Goal: Transaction & Acquisition: Book appointment/travel/reservation

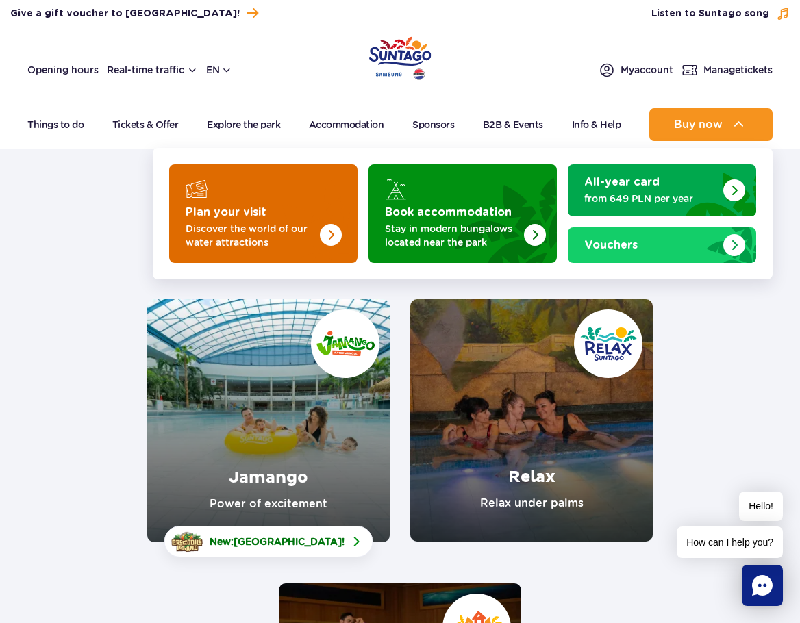
click at [307, 210] on img "Plan your visit" at bounding box center [303, 209] width 109 height 107
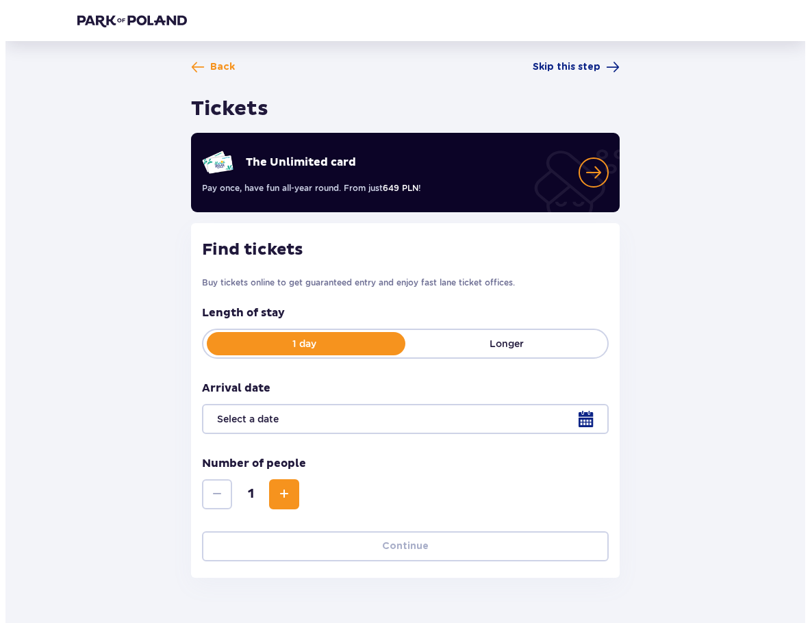
scroll to position [37, 0]
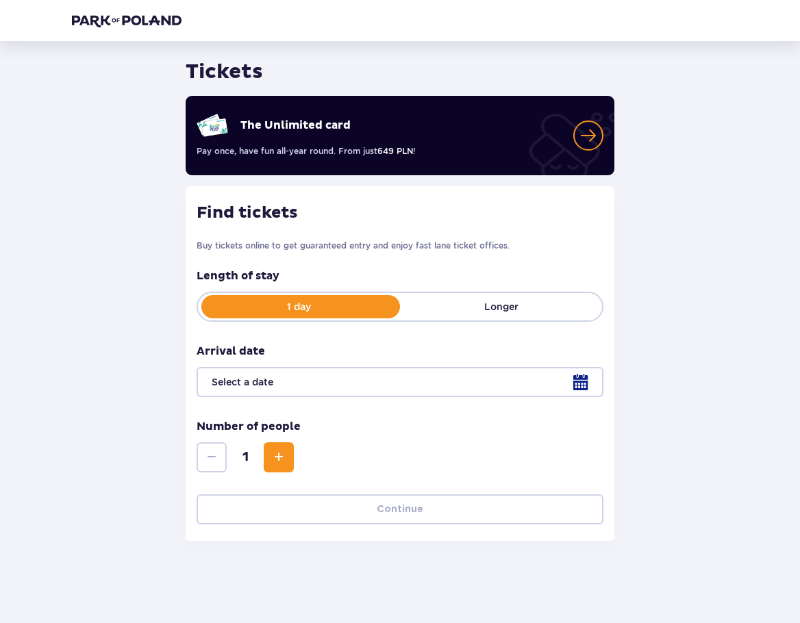
click at [573, 388] on div at bounding box center [400, 382] width 407 height 30
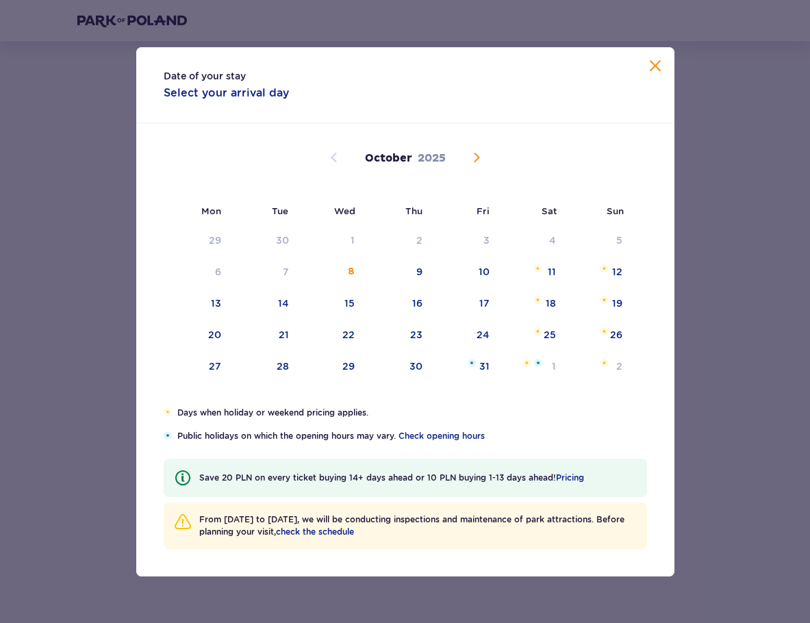
click at [472, 160] on span "Next month" at bounding box center [476, 157] width 16 height 16
click at [227, 336] on div "17" at bounding box center [198, 336] width 68 height 30
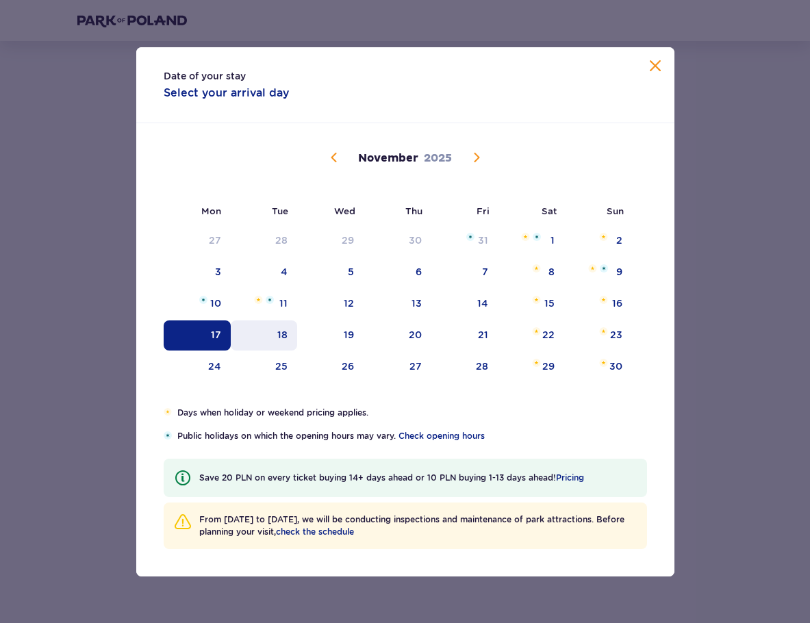
type input "[DATE]"
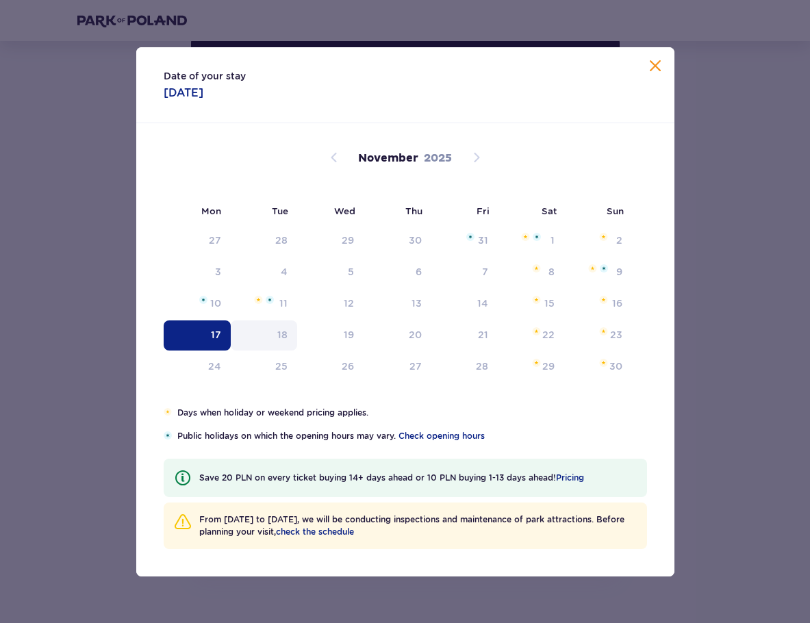
click at [265, 333] on div "18" at bounding box center [264, 336] width 66 height 30
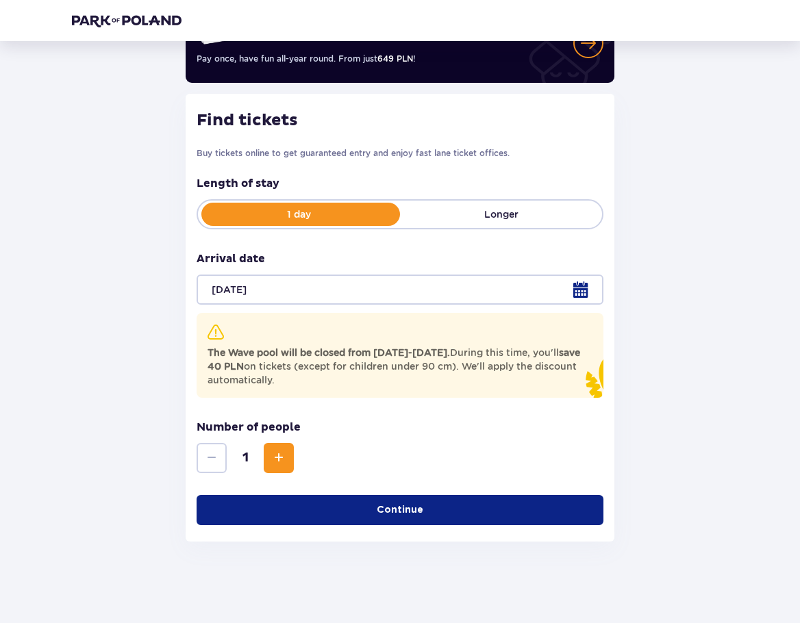
scroll to position [130, 0]
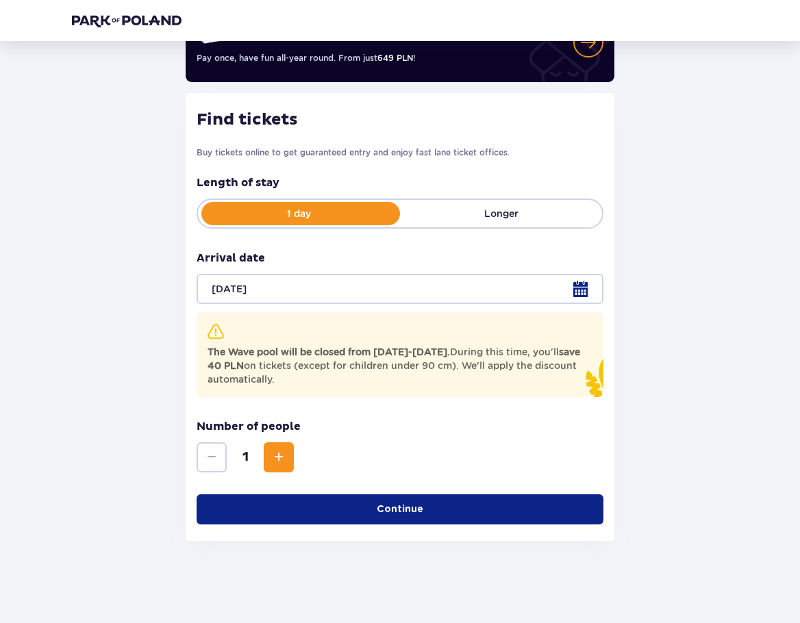
click at [281, 459] on span "Increase" at bounding box center [279, 457] width 16 height 16
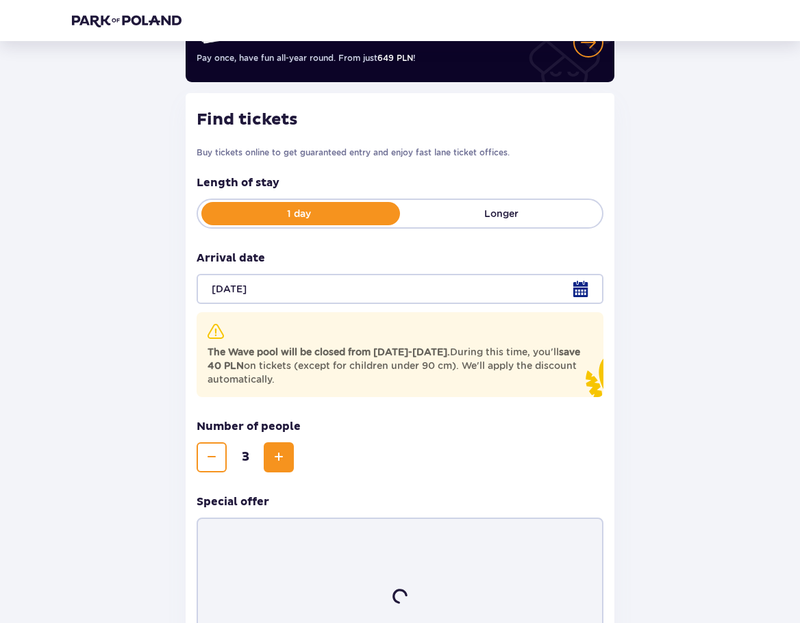
click at [281, 459] on span "Increase" at bounding box center [279, 457] width 16 height 16
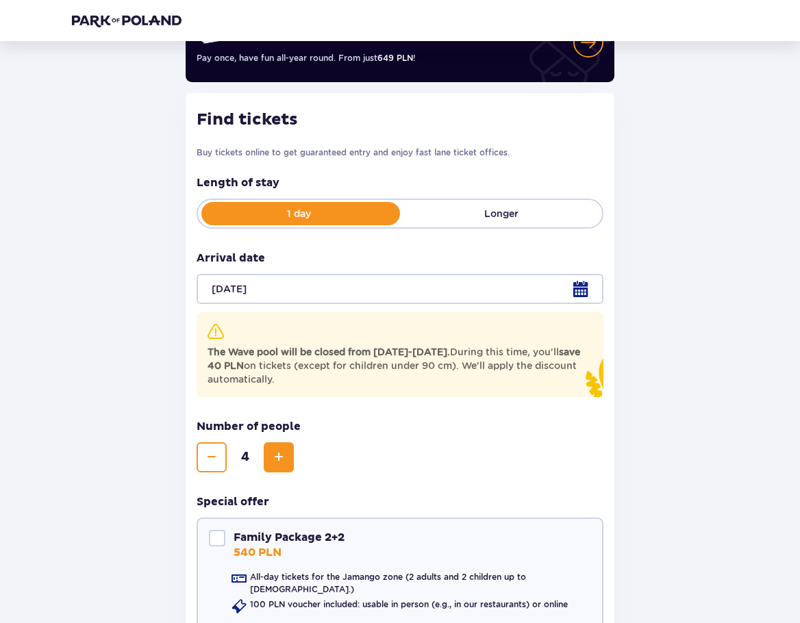
scroll to position [308, 0]
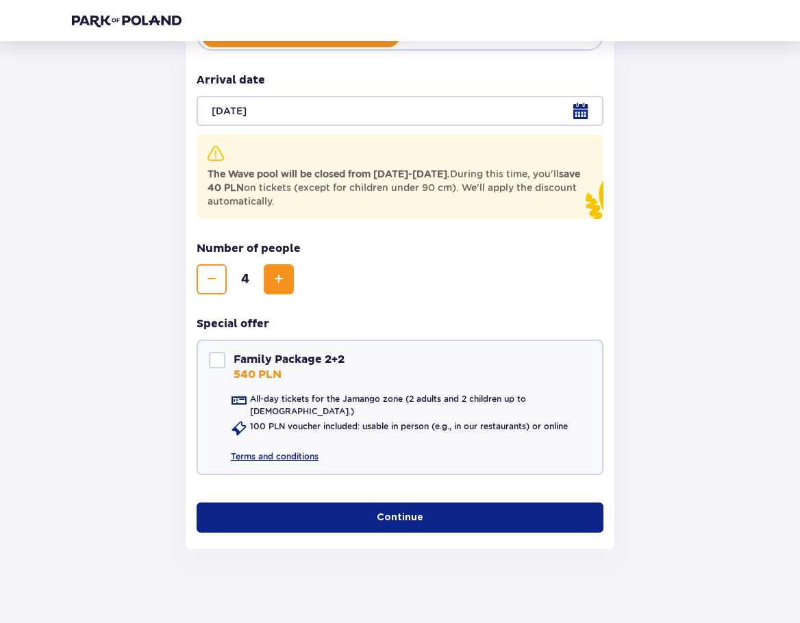
click at [433, 506] on button "Continue" at bounding box center [400, 518] width 407 height 30
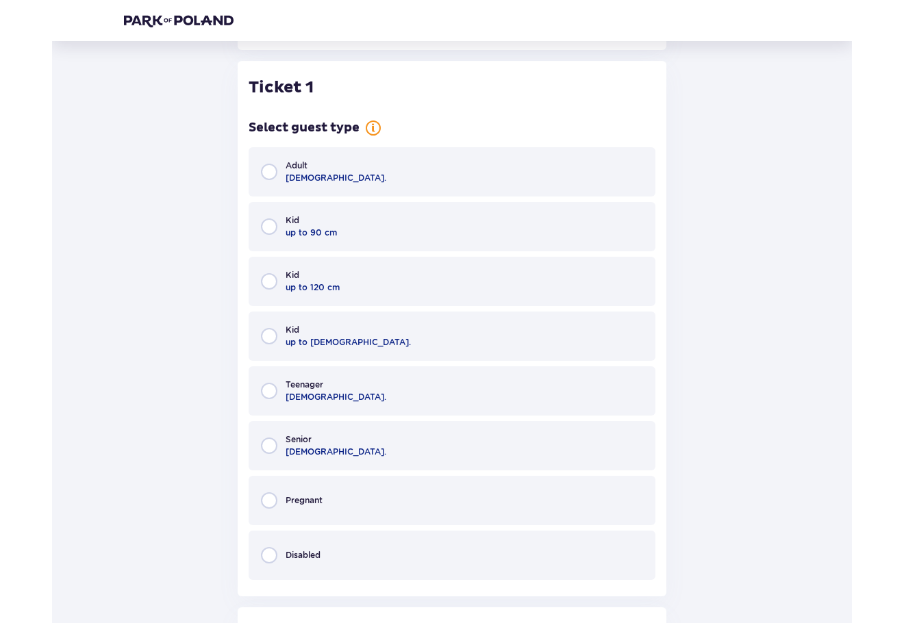
scroll to position [808, 0]
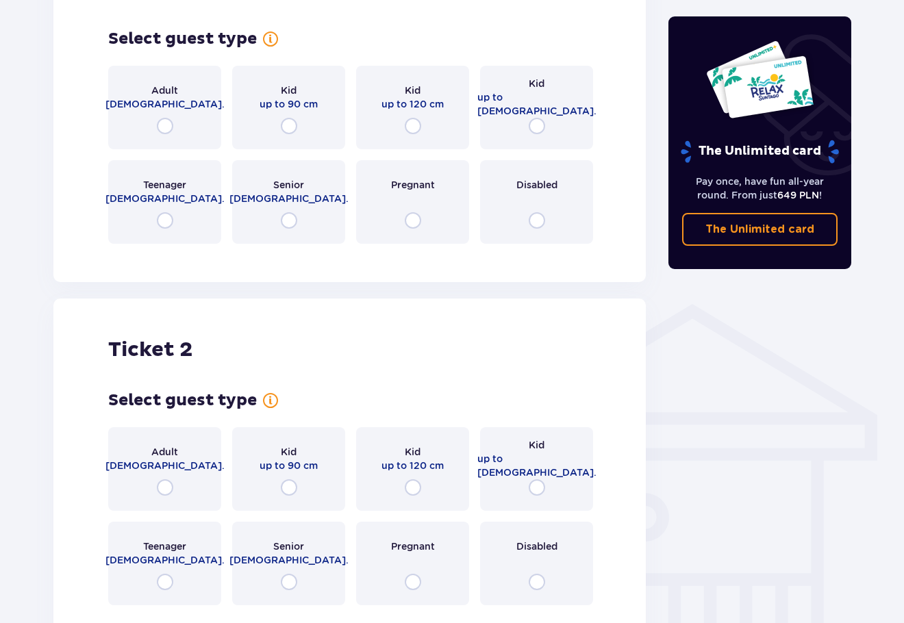
click at [163, 118] on input "radio" at bounding box center [165, 126] width 16 height 16
radio input "true"
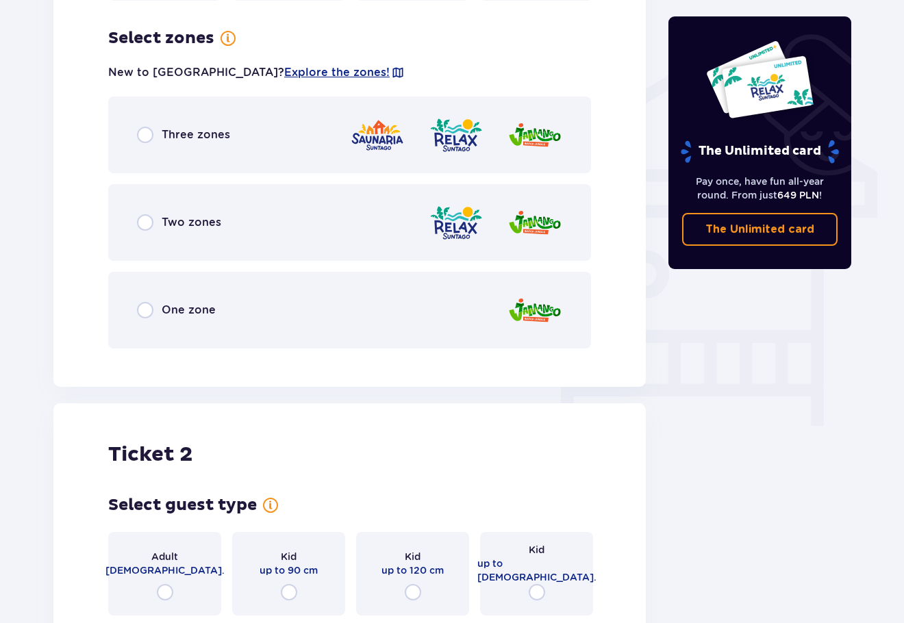
scroll to position [1052, 0]
click at [145, 216] on input "radio" at bounding box center [145, 222] width 16 height 16
radio input "true"
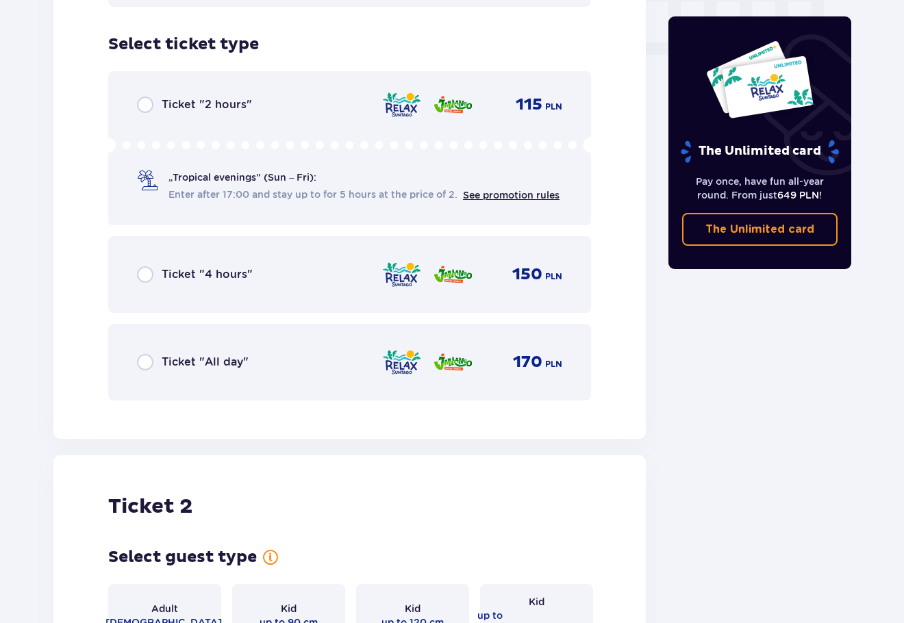
scroll to position [1400, 0]
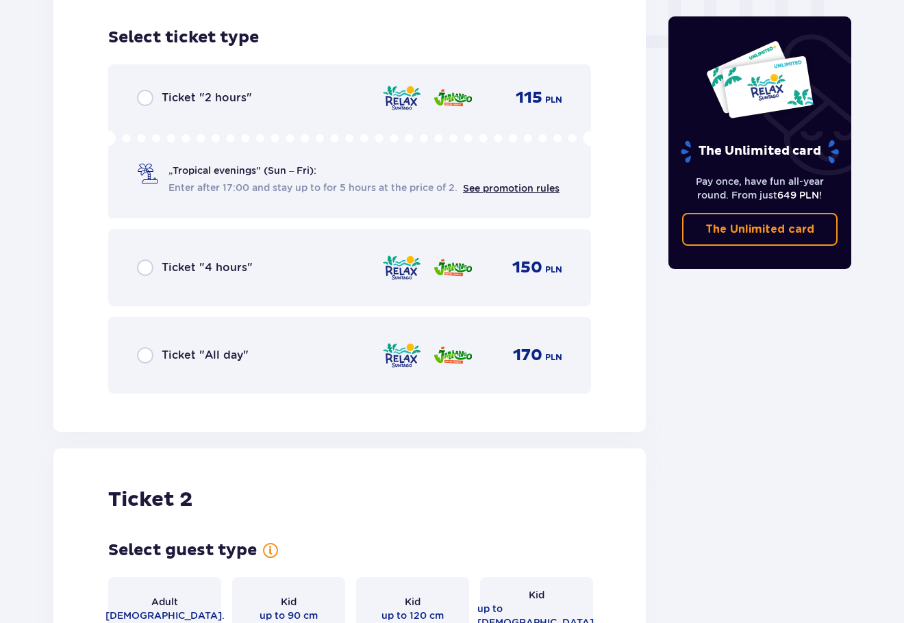
click at [147, 347] on input "radio" at bounding box center [145, 355] width 16 height 16
radio input "true"
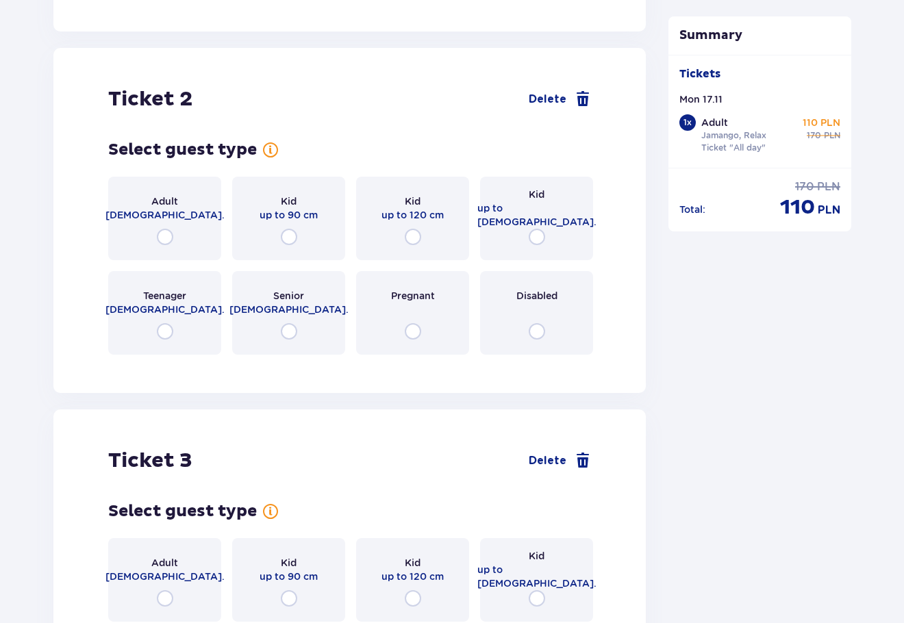
scroll to position [1821, 0]
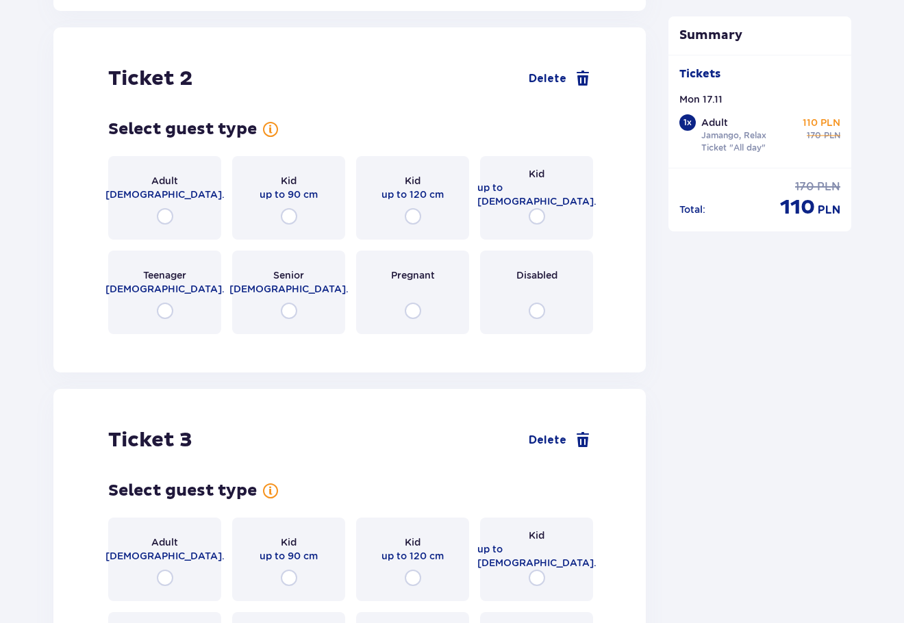
click at [164, 208] on input "radio" at bounding box center [165, 216] width 16 height 16
radio input "true"
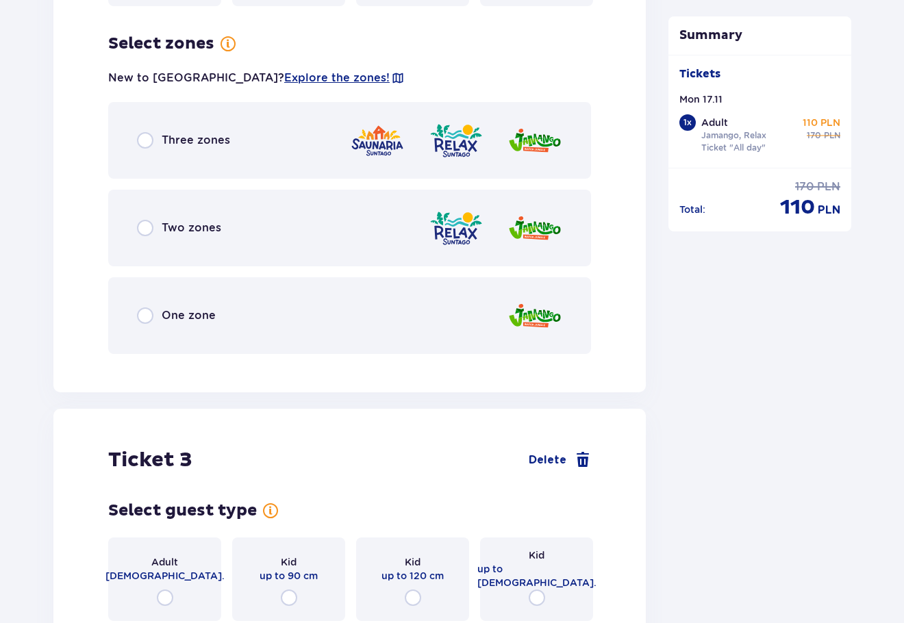
scroll to position [2155, 0]
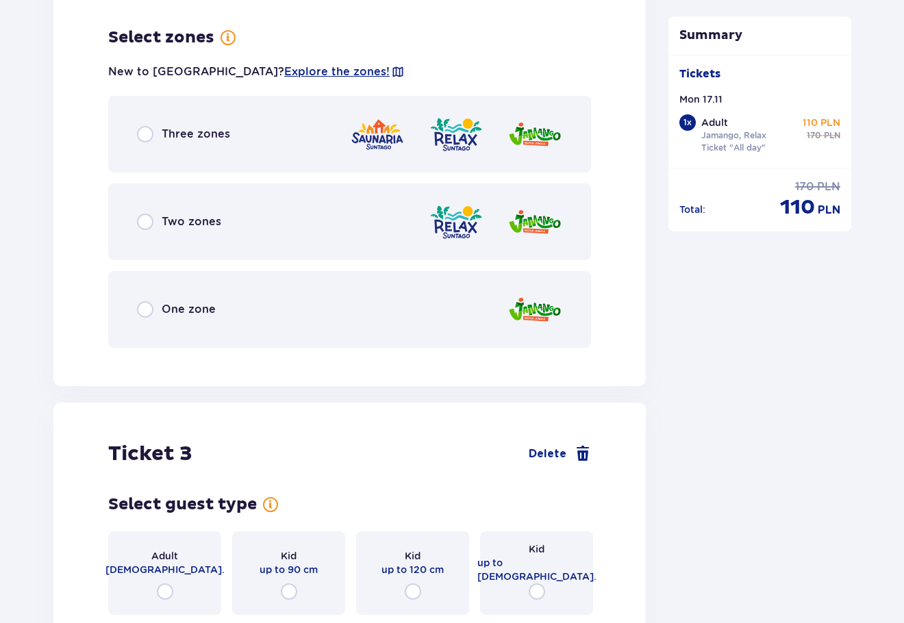
click at [138, 214] on input "radio" at bounding box center [145, 222] width 16 height 16
radio input "true"
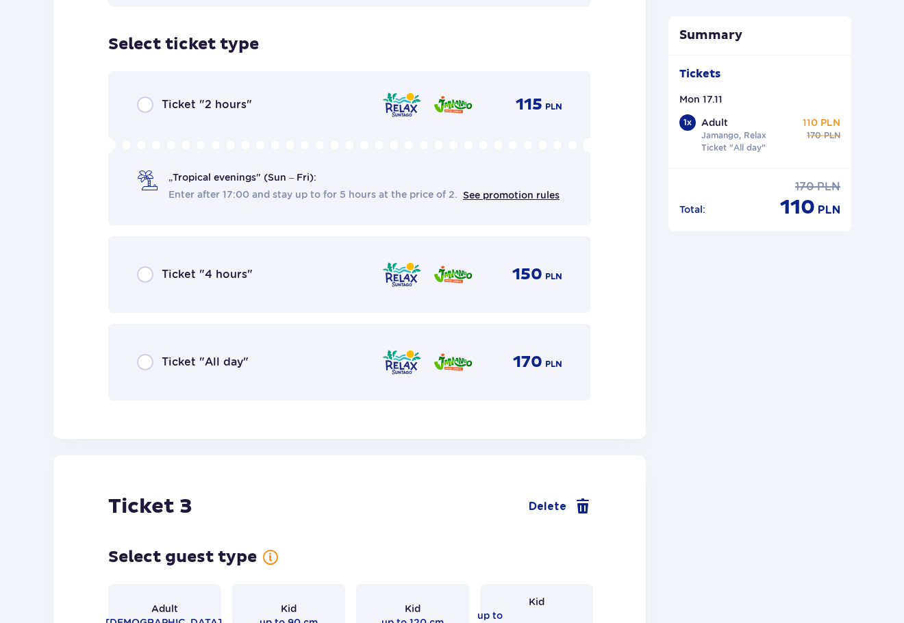
scroll to position [2503, 0]
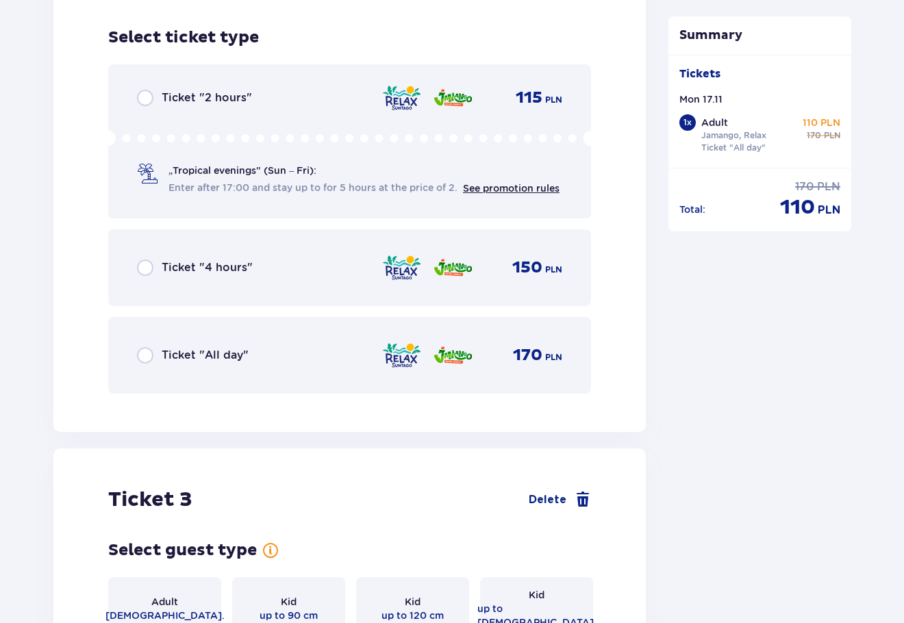
click at [155, 347] on div "Ticket "All day"" at bounding box center [193, 355] width 112 height 16
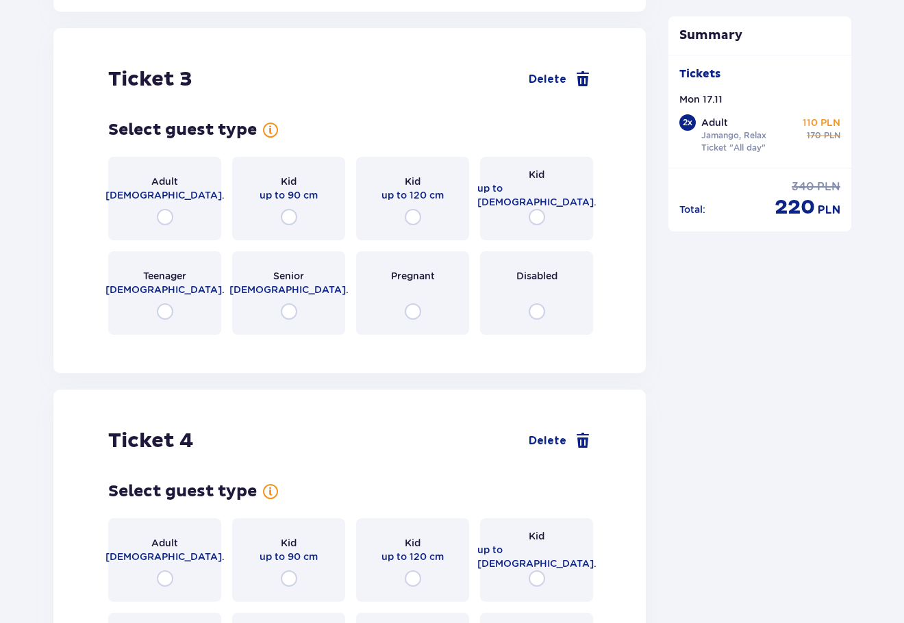
scroll to position [2924, 0]
click at [416, 208] on input "radio" at bounding box center [413, 216] width 16 height 16
radio input "true"
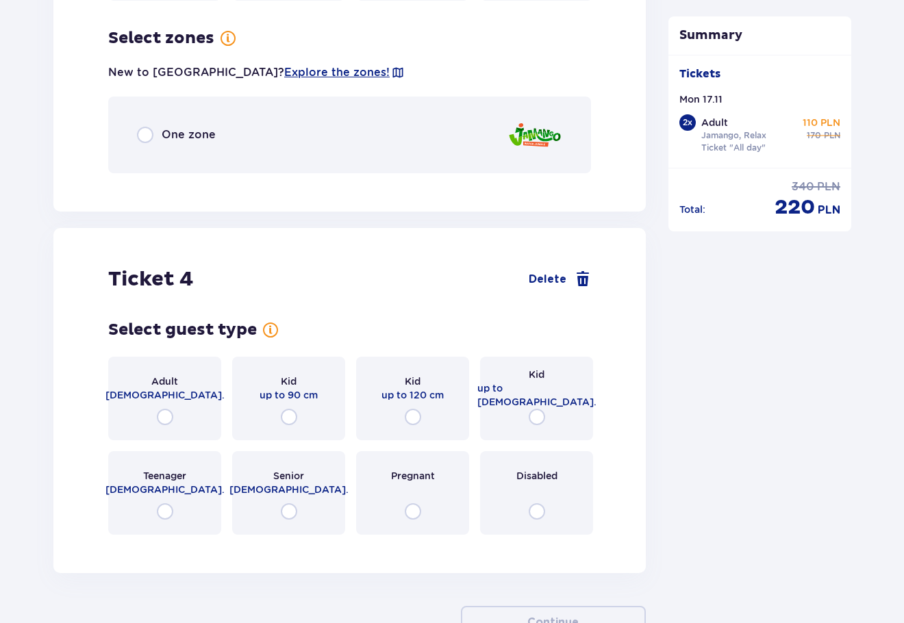
scroll to position [3258, 0]
click at [147, 128] on input "radio" at bounding box center [145, 134] width 16 height 16
radio input "true"
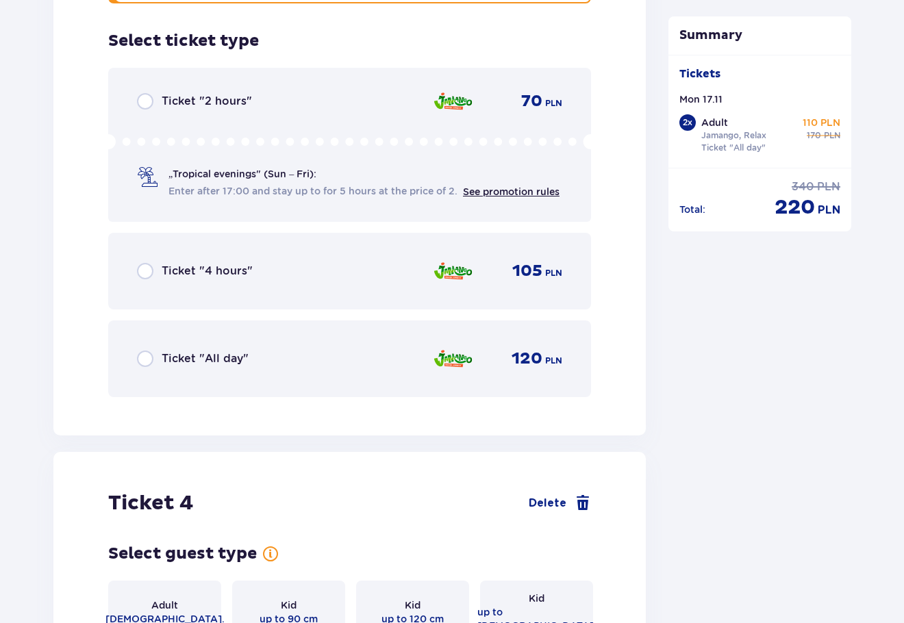
scroll to position [3431, 0]
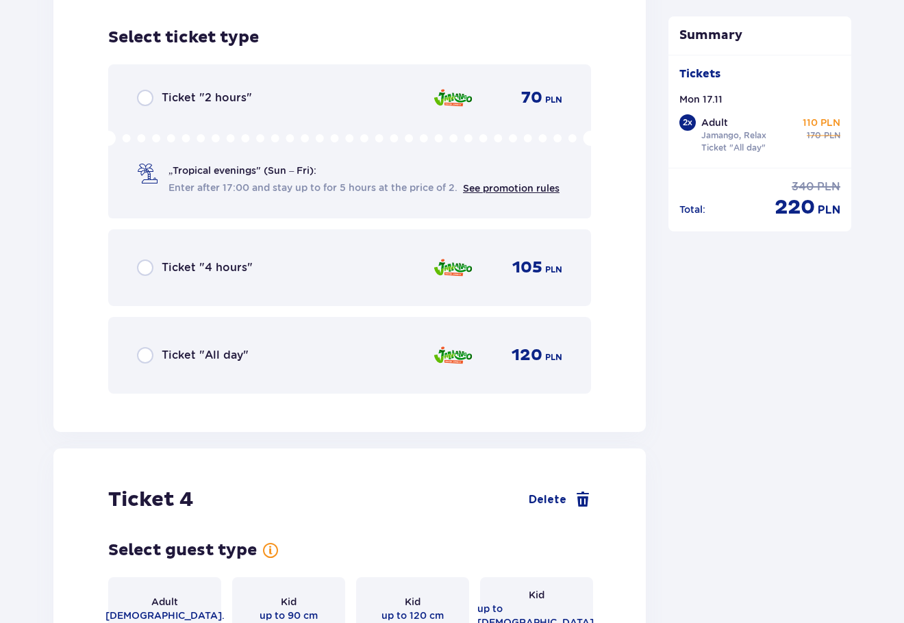
click at [145, 347] on input "radio" at bounding box center [145, 355] width 16 height 16
radio input "true"
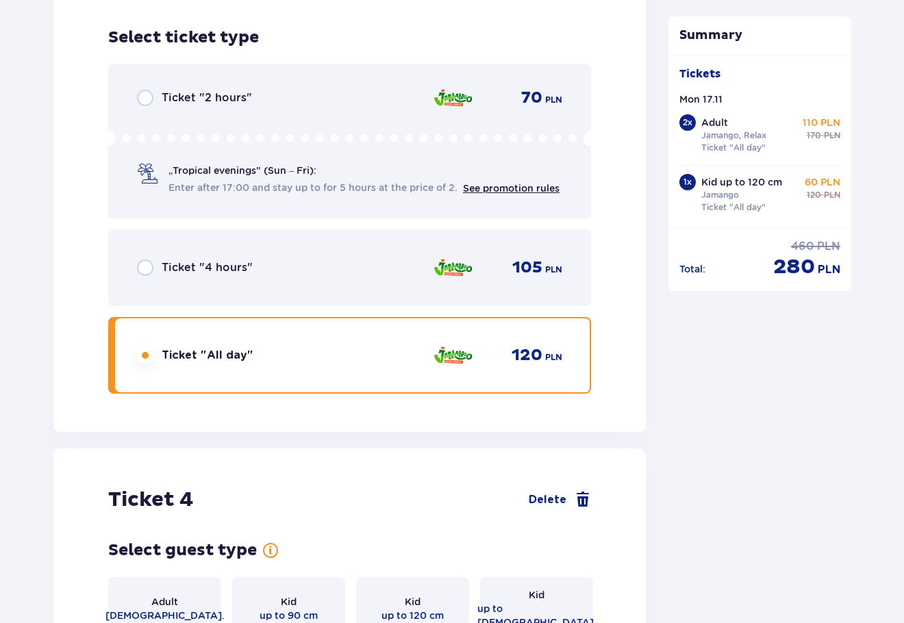
scroll to position [3739, 0]
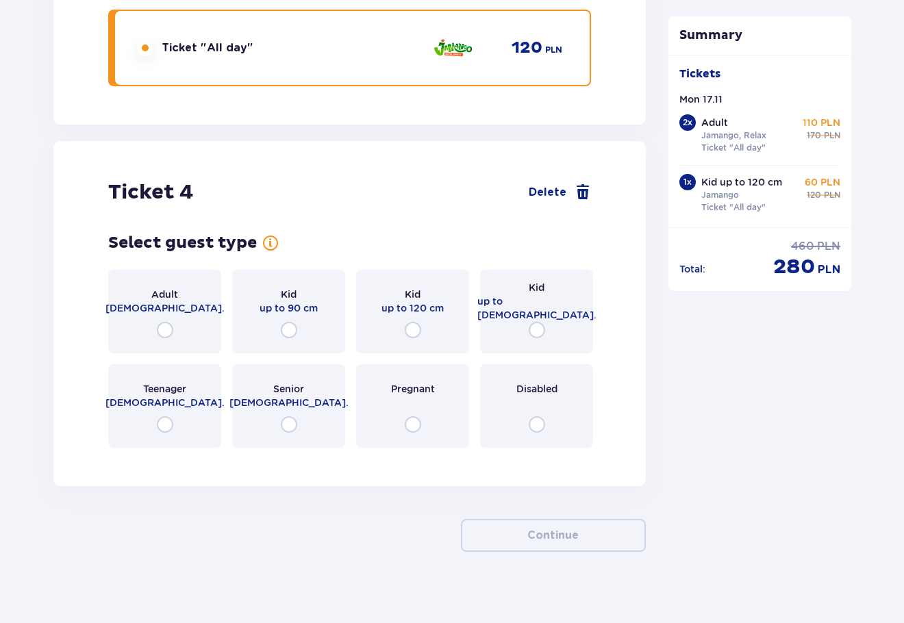
click at [533, 322] on input "radio" at bounding box center [537, 330] width 16 height 16
radio input "true"
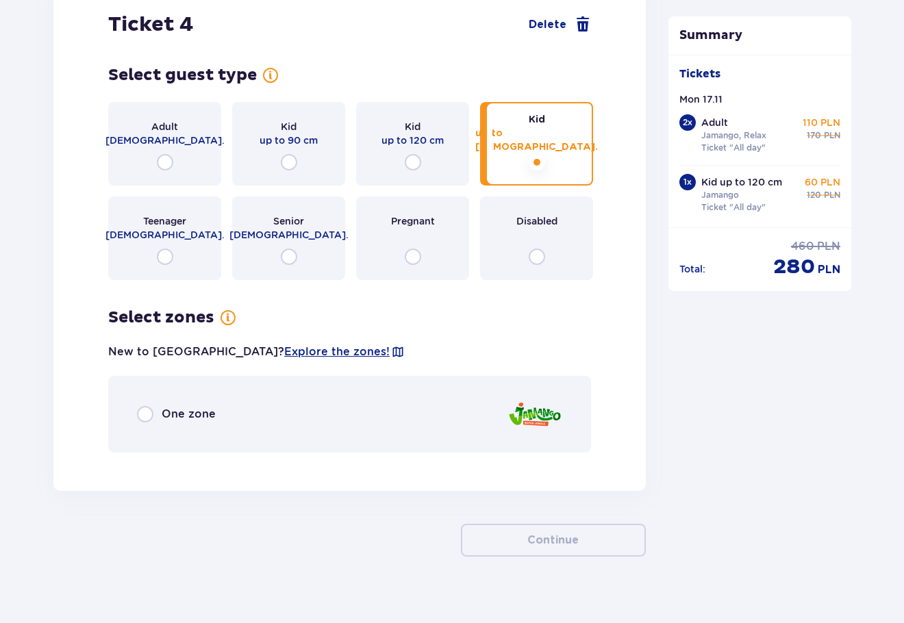
scroll to position [3911, 0]
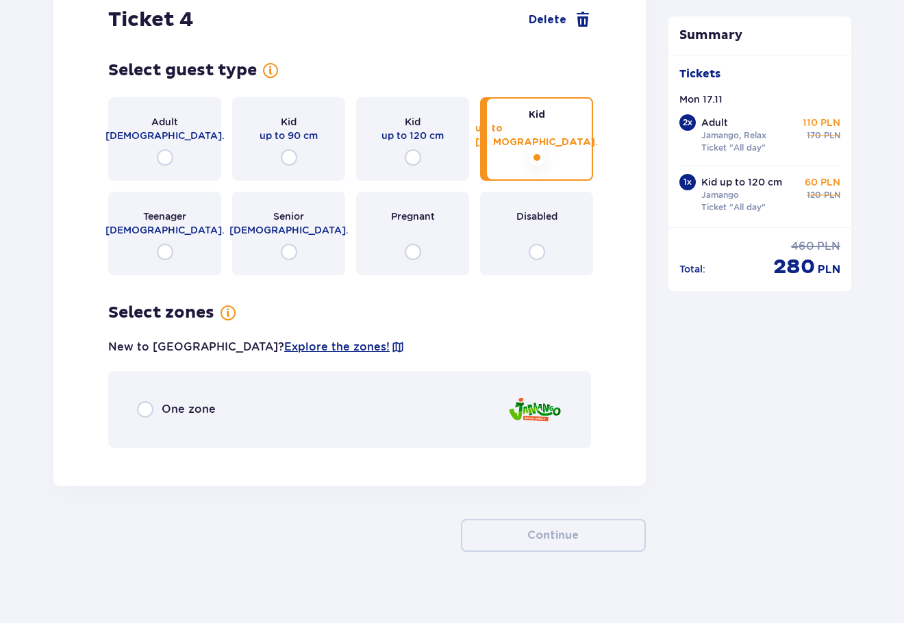
click at [140, 401] on input "radio" at bounding box center [145, 409] width 16 height 16
radio input "true"
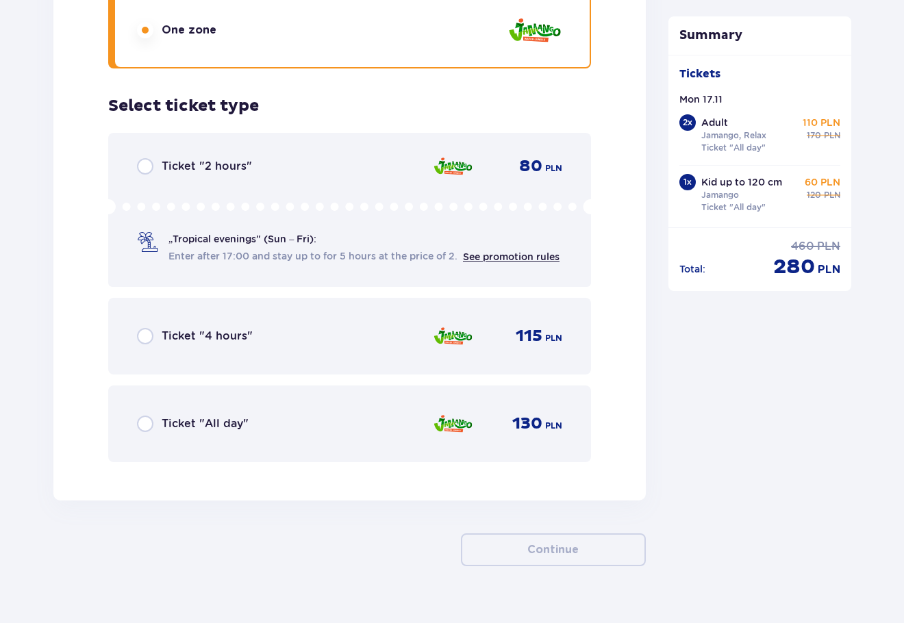
scroll to position [4305, 0]
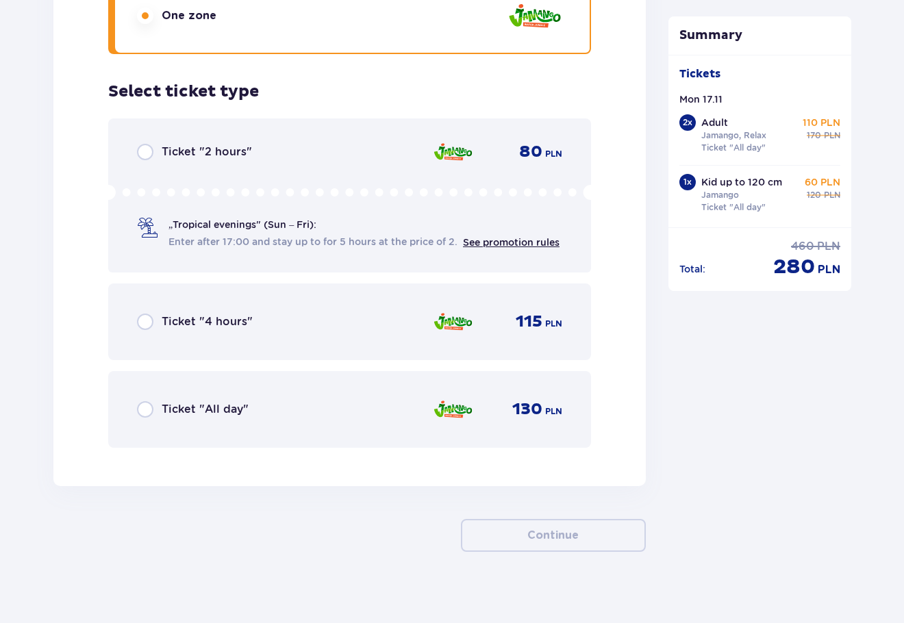
click at [151, 401] on input "radio" at bounding box center [145, 409] width 16 height 16
radio input "true"
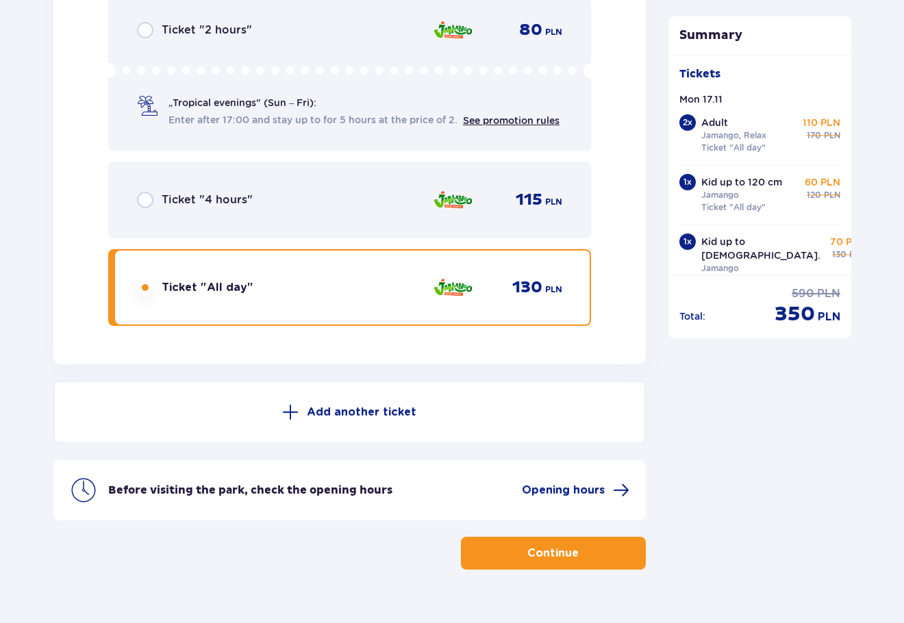
scroll to position [4445, 0]
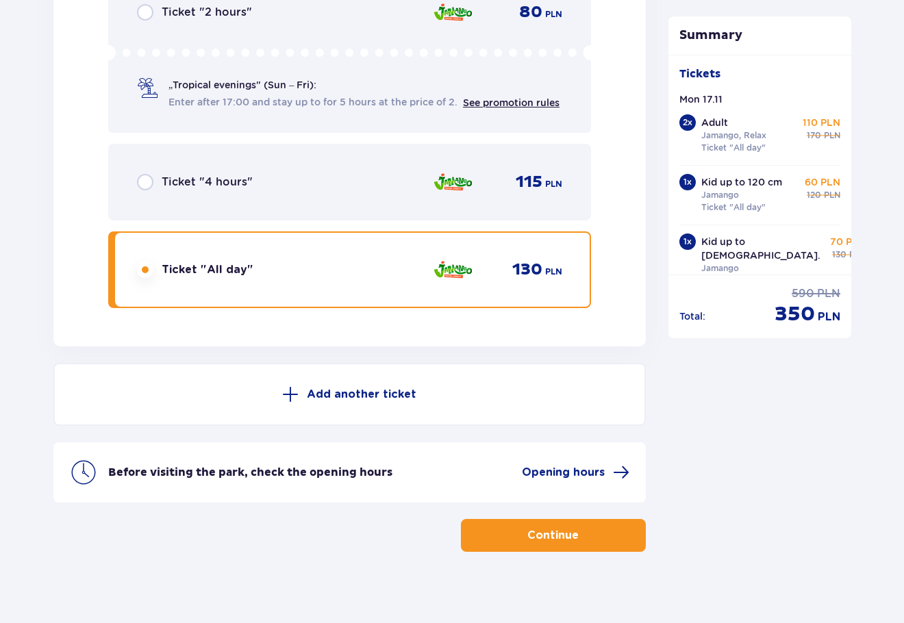
click at [580, 528] on span "button" at bounding box center [581, 535] width 16 height 16
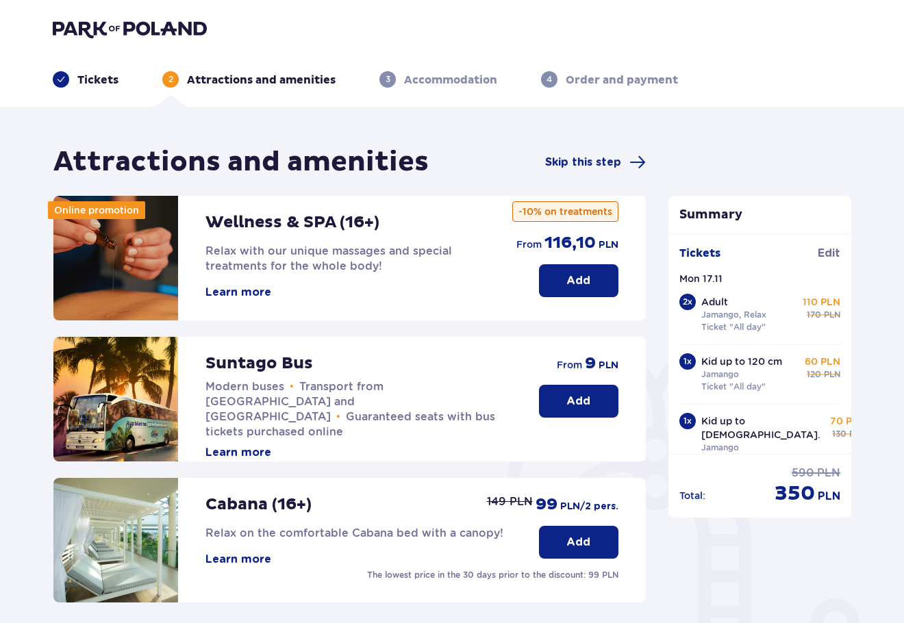
scroll to position [305, 0]
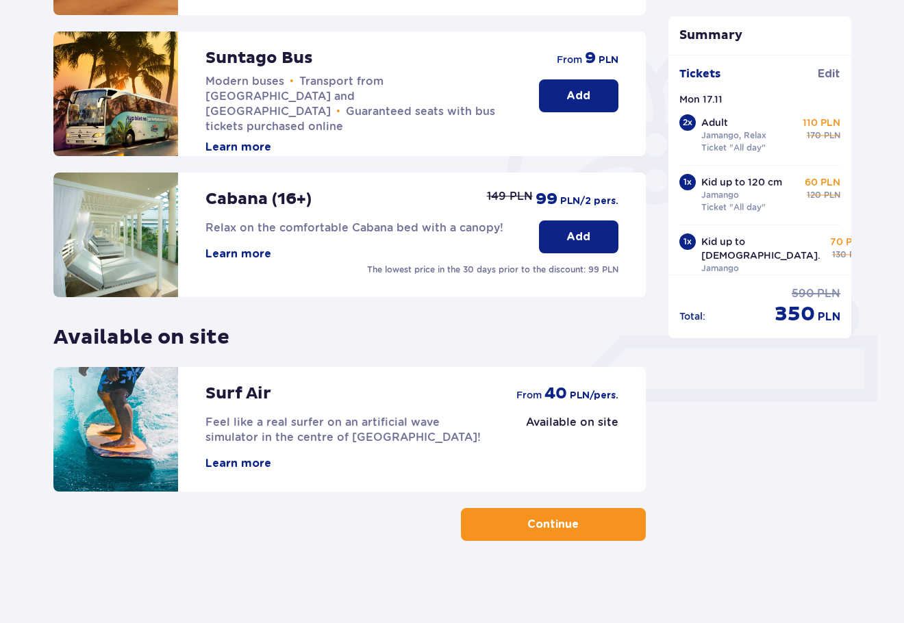
click at [554, 512] on button "Continue" at bounding box center [553, 524] width 185 height 33
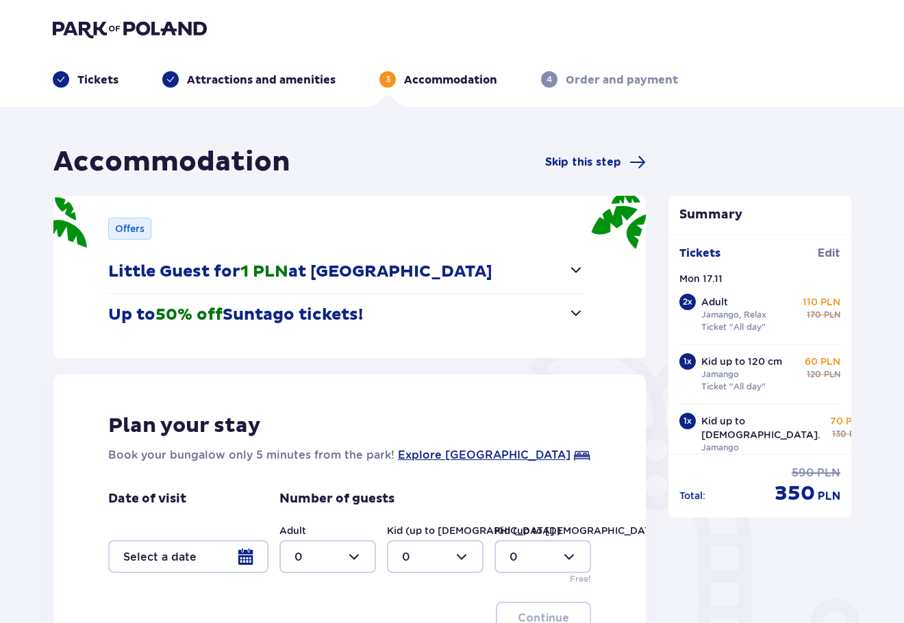
scroll to position [181, 0]
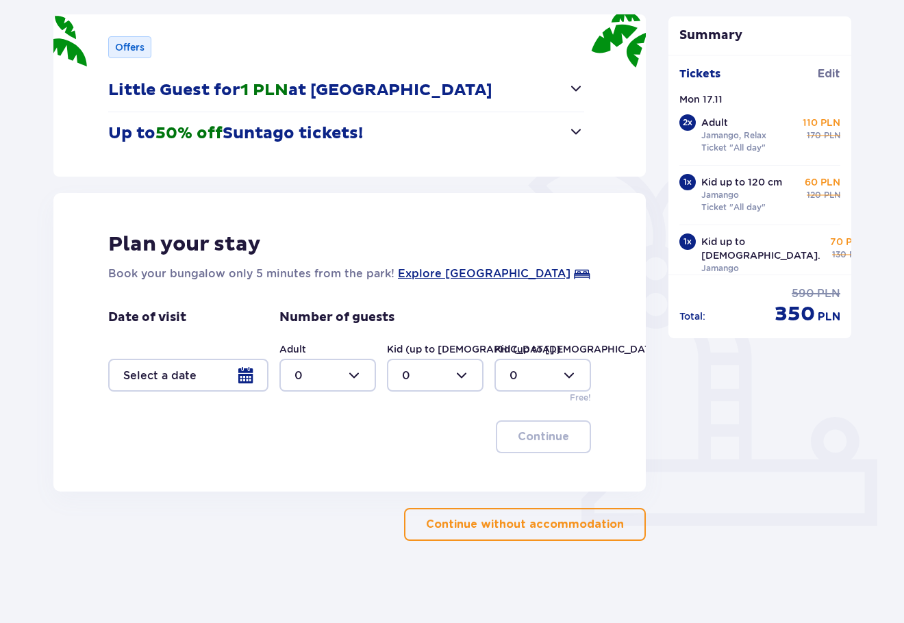
click at [324, 378] on div at bounding box center [327, 375] width 97 height 33
click at [251, 370] on div at bounding box center [188, 375] width 160 height 33
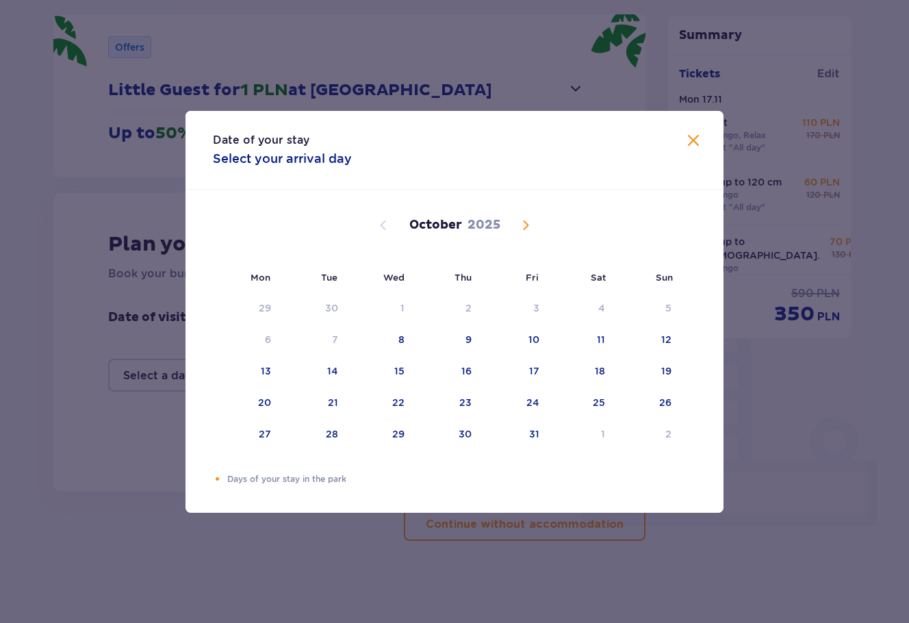
click at [529, 227] on span "Next month" at bounding box center [526, 225] width 16 height 16
click at [273, 403] on div "17" at bounding box center [247, 403] width 68 height 30
click at [323, 398] on div "18" at bounding box center [314, 403] width 66 height 30
type input "[DATE] - [DATE]"
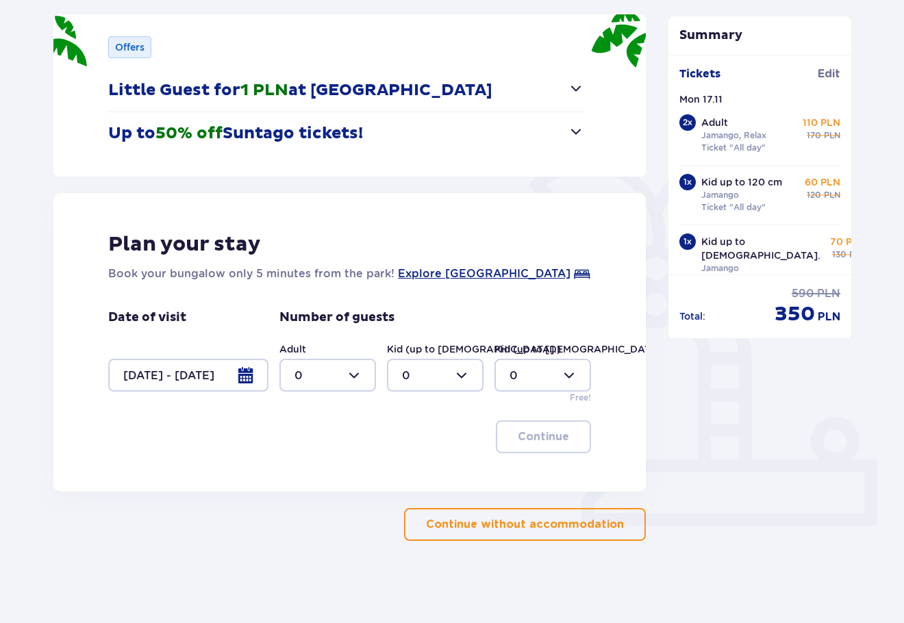
click at [348, 379] on div at bounding box center [327, 375] width 97 height 33
click at [306, 469] on div "2" at bounding box center [327, 474] width 66 height 15
type input "2"
click at [430, 377] on div at bounding box center [435, 375] width 97 height 33
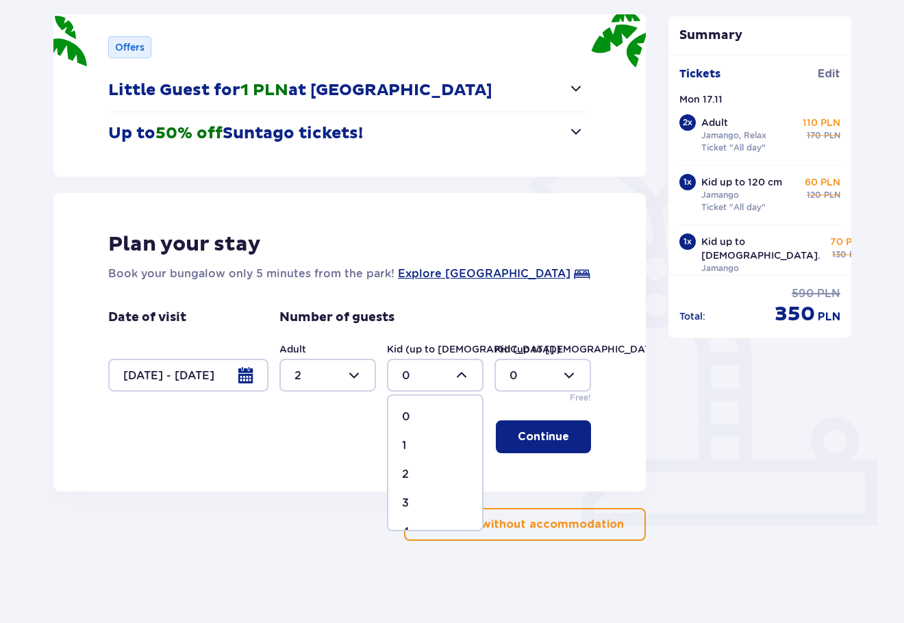
click at [413, 468] on div "2" at bounding box center [435, 474] width 66 height 15
type input "2"
click at [552, 435] on p "Continue" at bounding box center [543, 436] width 51 height 15
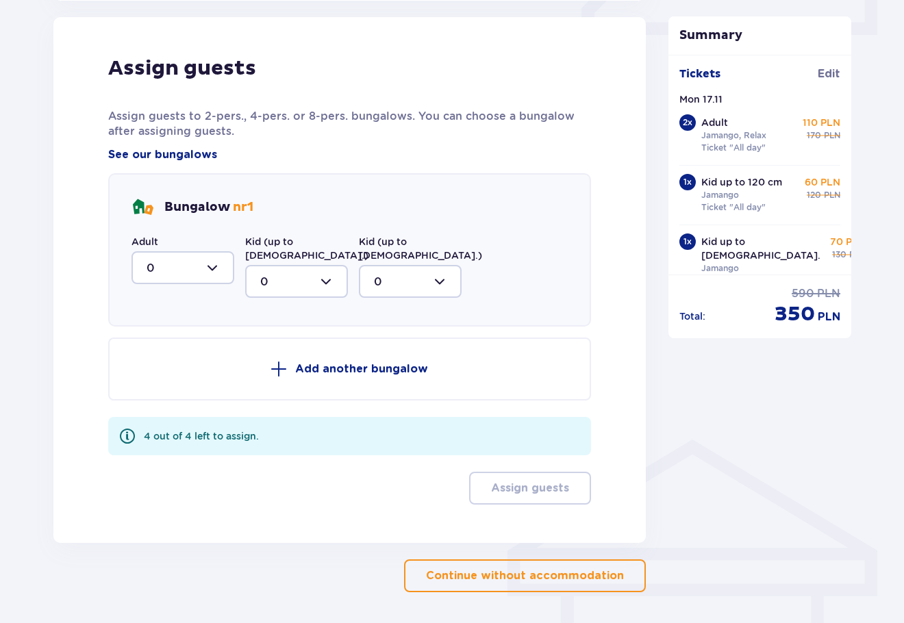
scroll to position [673, 0]
click at [199, 279] on div at bounding box center [182, 267] width 103 height 33
click at [175, 363] on div "2" at bounding box center [183, 366] width 73 height 15
type input "2"
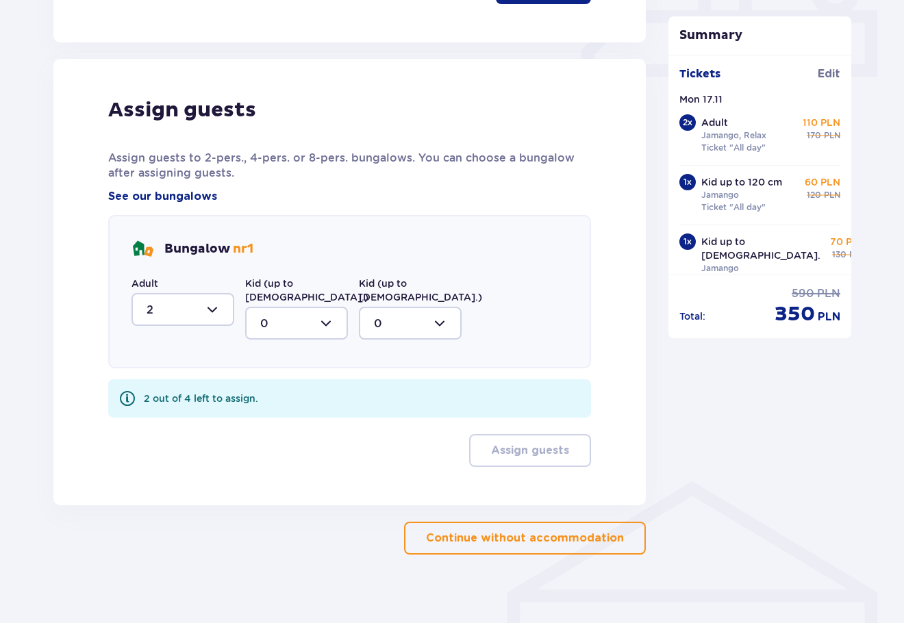
click at [286, 307] on div at bounding box center [296, 323] width 103 height 33
click at [282, 415] on div "2" at bounding box center [296, 422] width 73 height 15
type input "2"
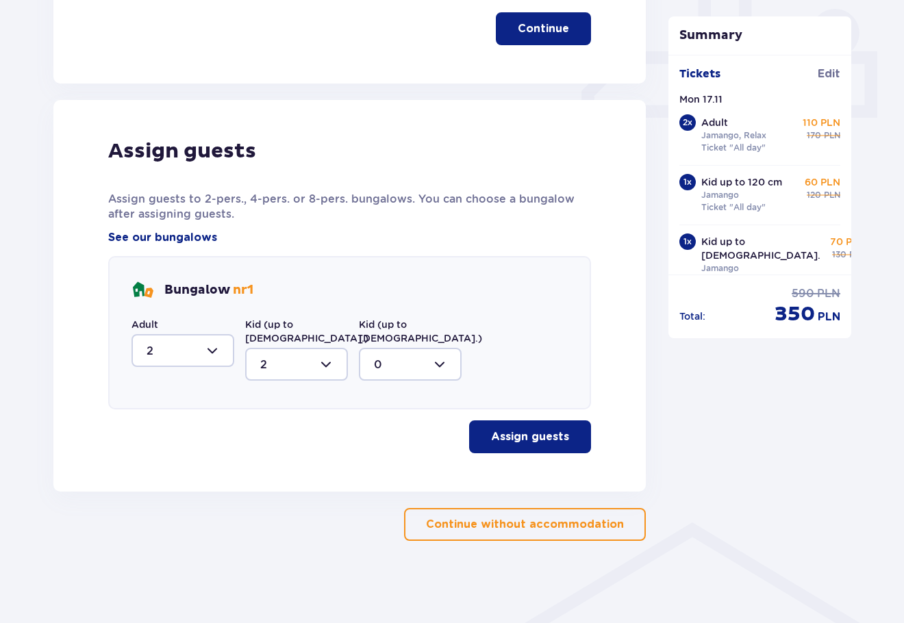
scroll to position [576, 0]
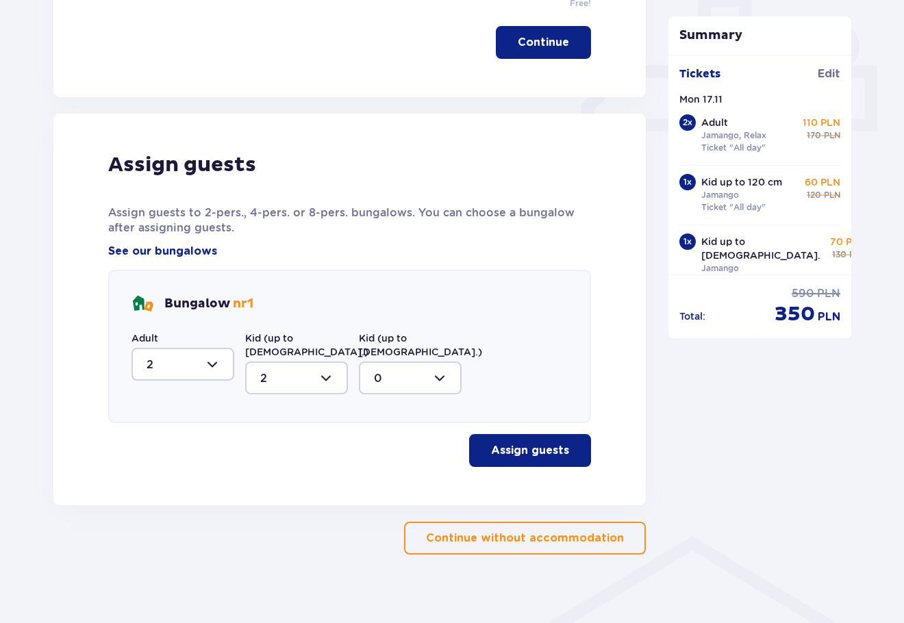
click at [514, 443] on p "Assign guests" at bounding box center [530, 450] width 78 height 15
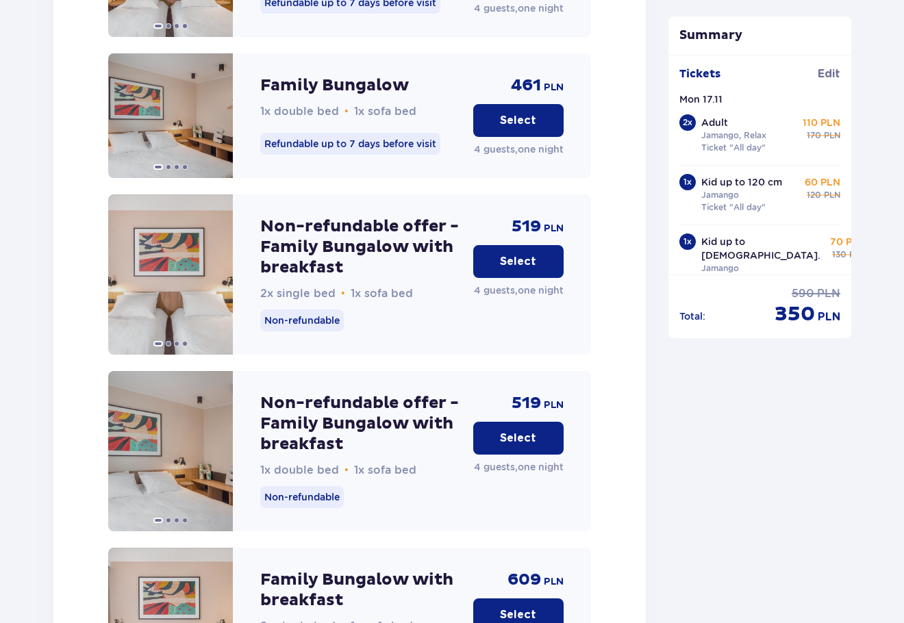
scroll to position [1889, 0]
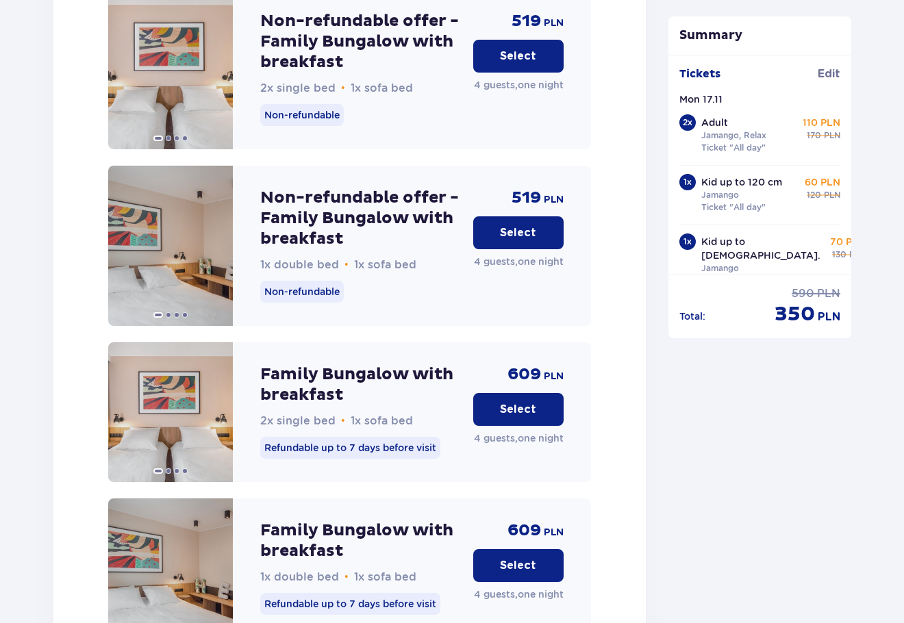
click at [534, 225] on p "Select" at bounding box center [518, 232] width 36 height 15
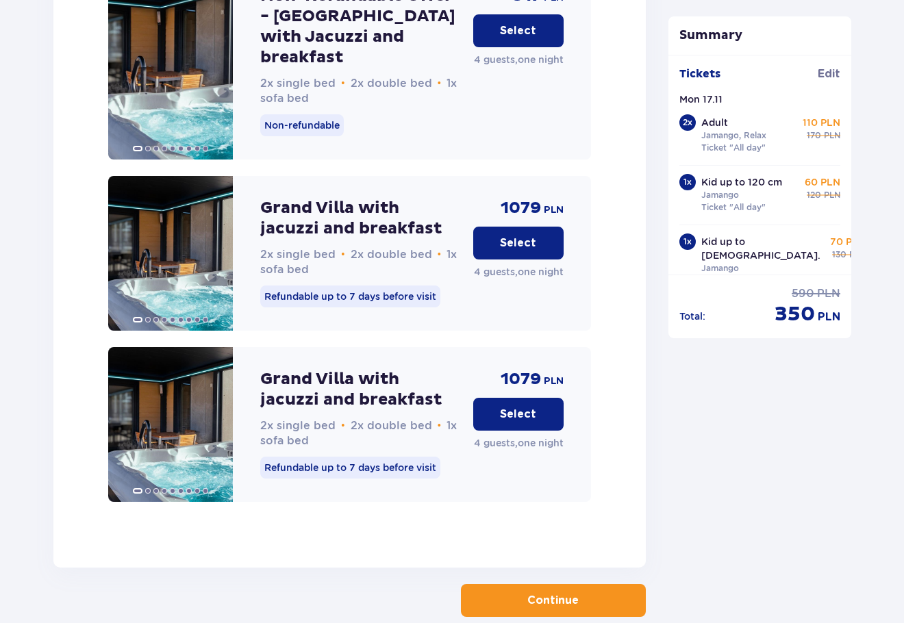
scroll to position [3540, 0]
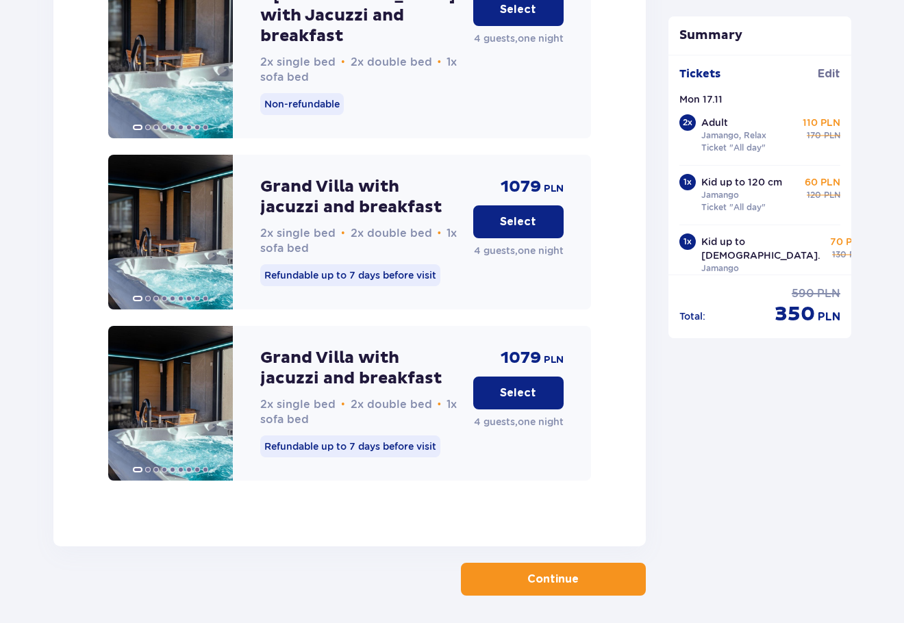
click at [557, 572] on p "Continue" at bounding box center [552, 579] width 51 height 15
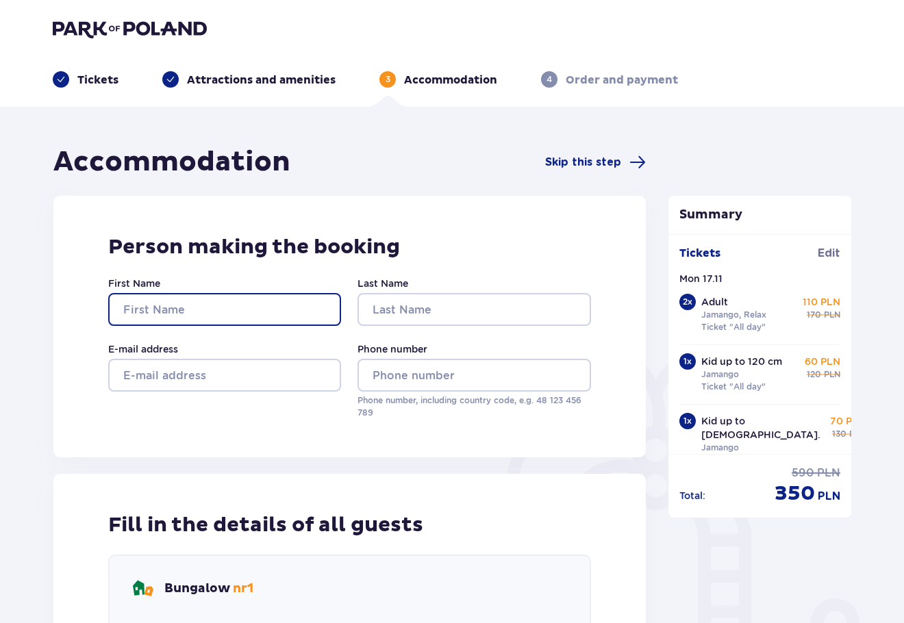
click at [205, 304] on input "First Name" at bounding box center [224, 309] width 233 height 33
type input "JEKATERINA"
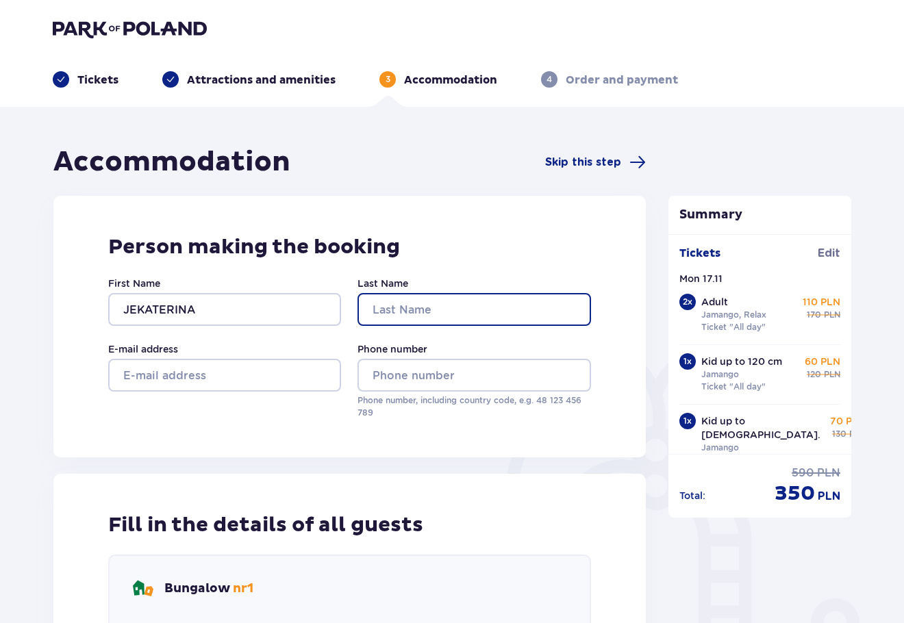
type input "VIRBINSKA"
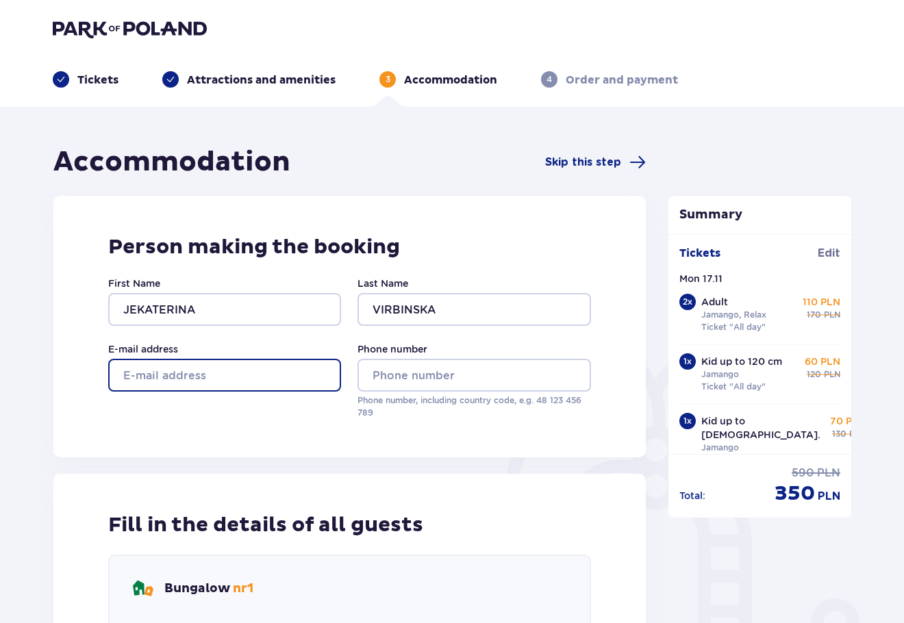
type input "[EMAIL_ADDRESS][DOMAIN_NAME]"
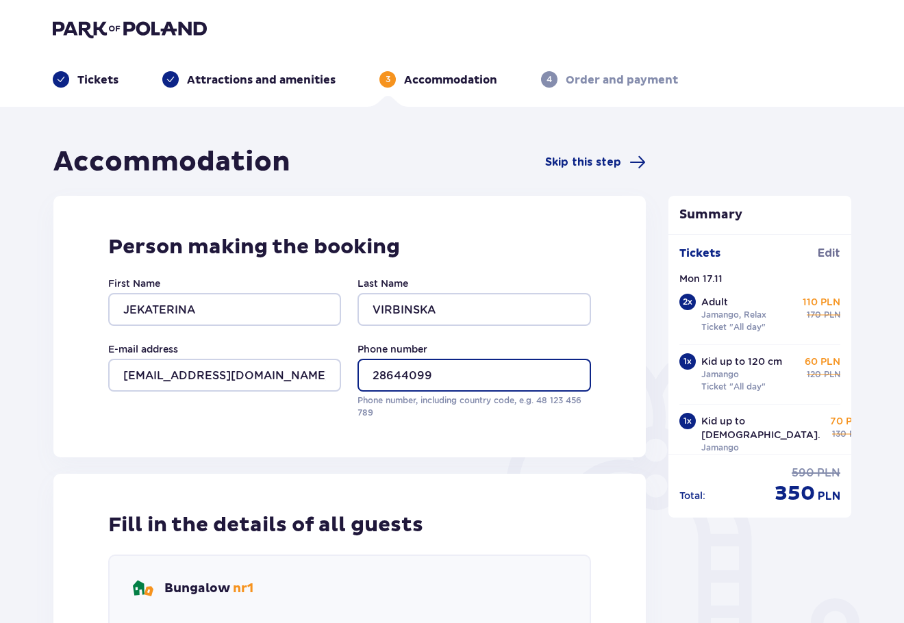
click at [372, 372] on input "28644099" at bounding box center [473, 375] width 233 height 33
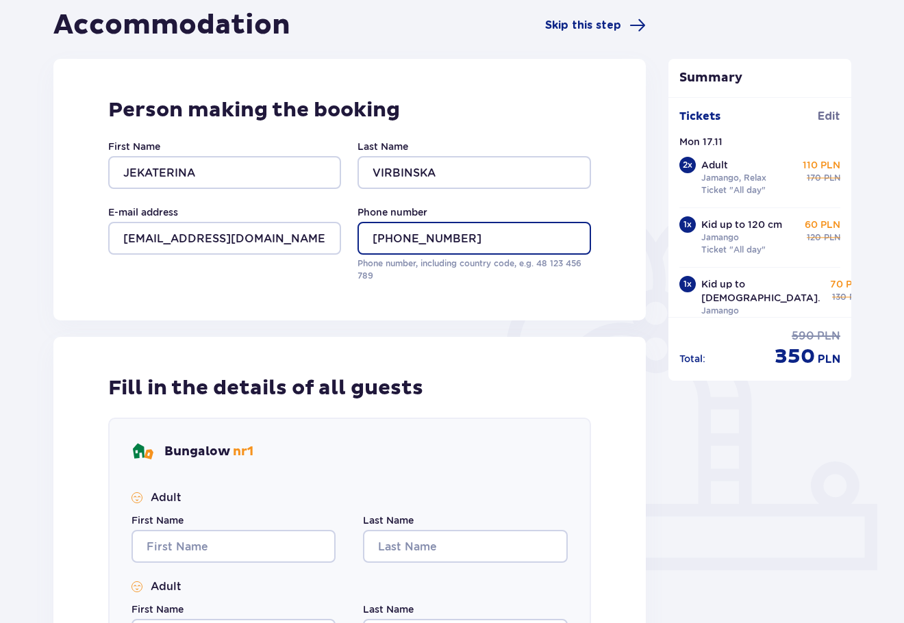
scroll to position [274, 0]
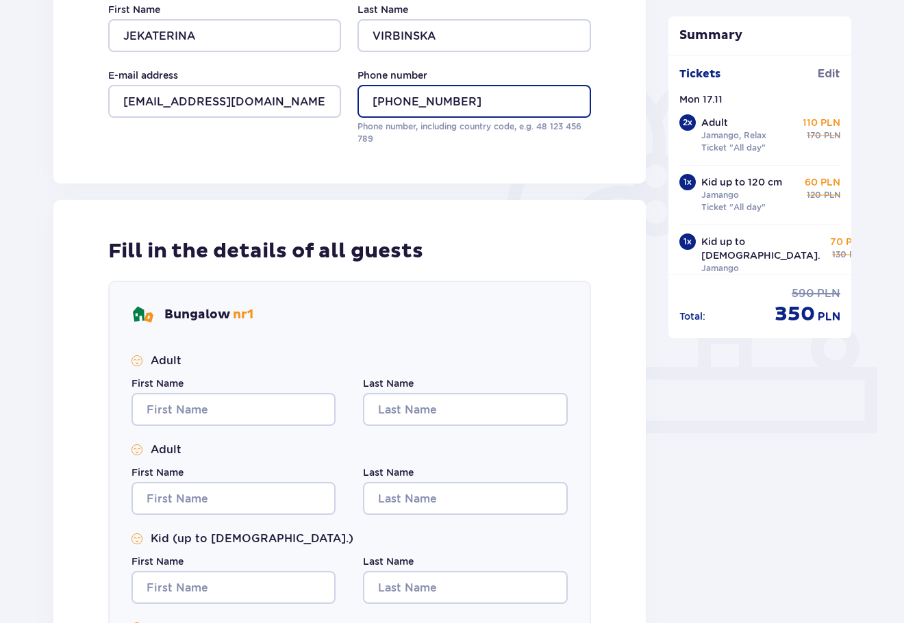
type input "[PHONE_NUMBER]"
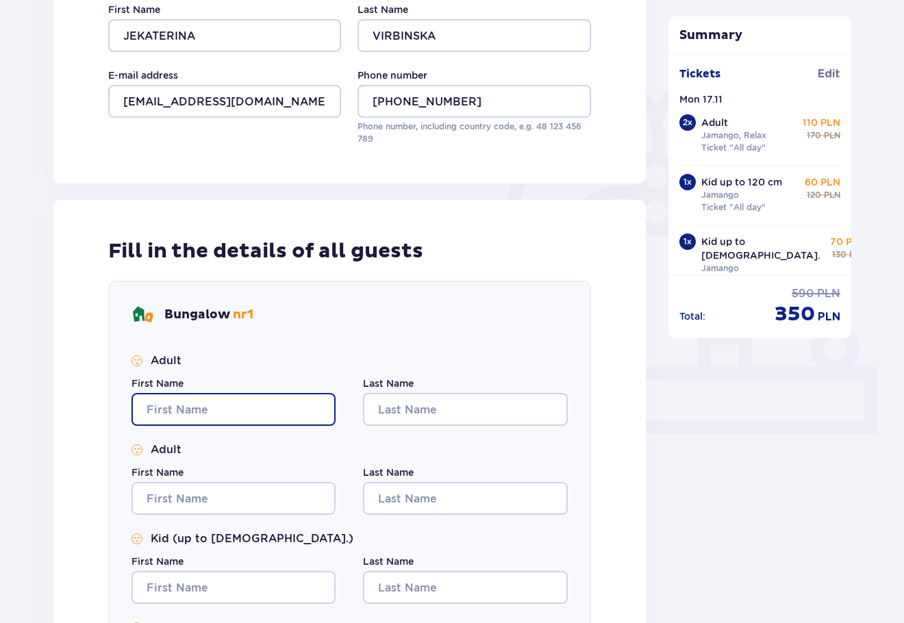
click at [201, 407] on input "First Name" at bounding box center [233, 409] width 204 height 33
type input "JEKATERINA"
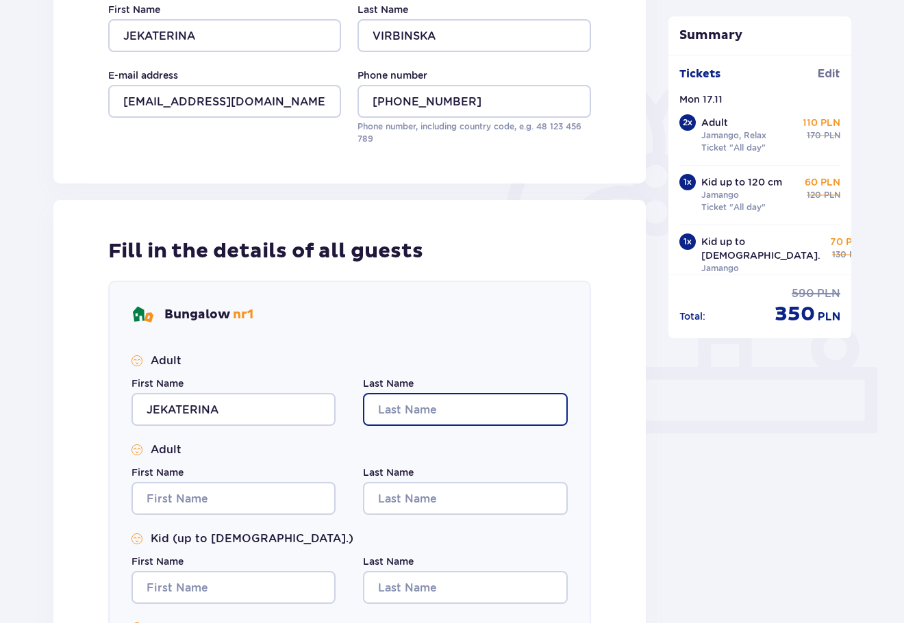
type input "VIRBINSKA"
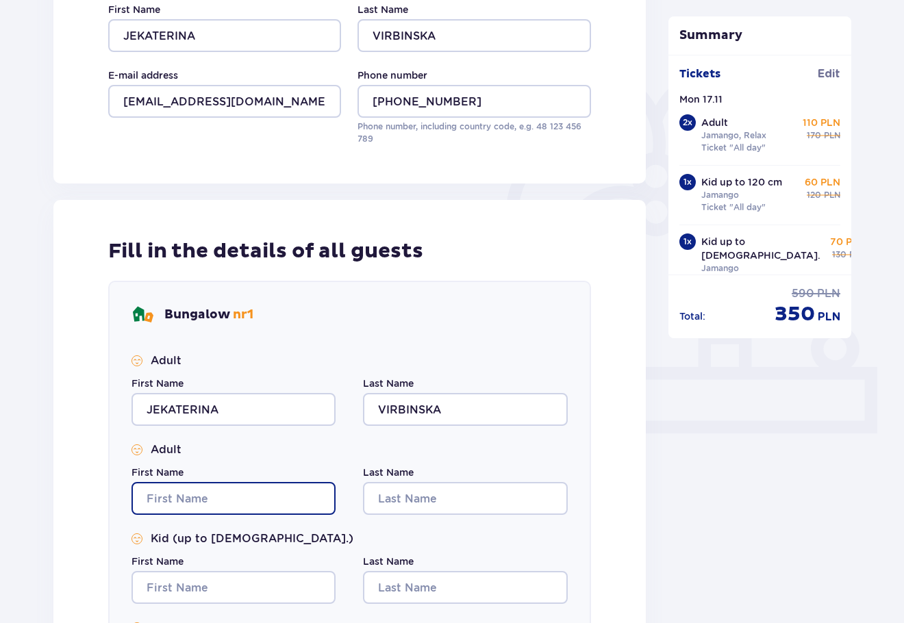
type input "JEKATERINA"
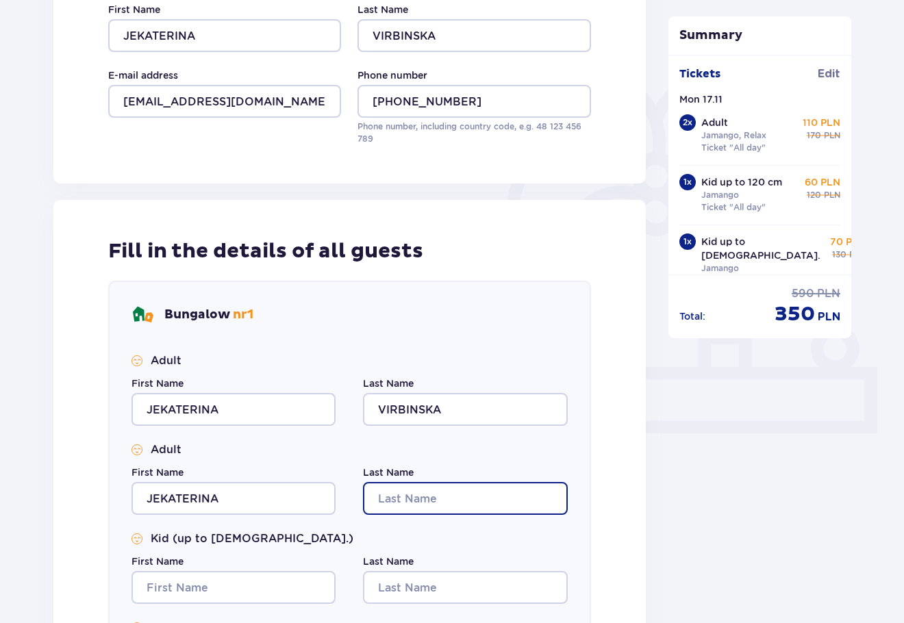
type input "VIRBINSKA"
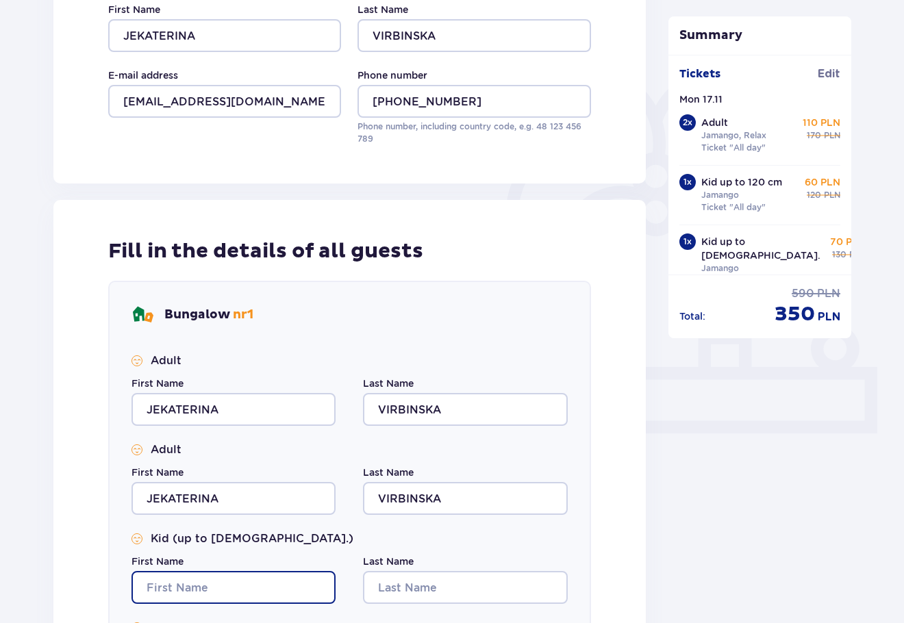
type input "JEKATERINA"
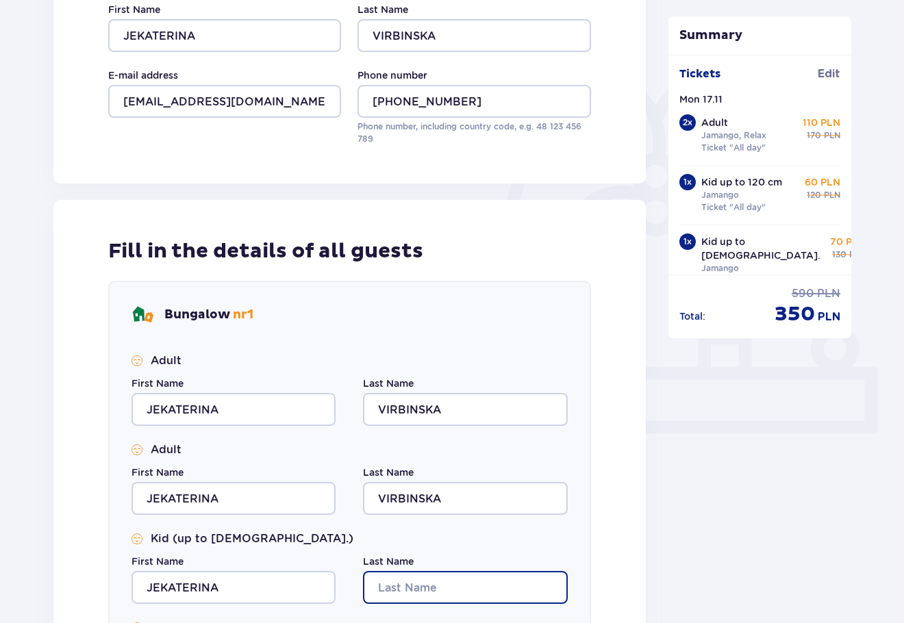
type input "VIRBINSKA"
type input "JEKATERINA"
type input "VIRBINSKA"
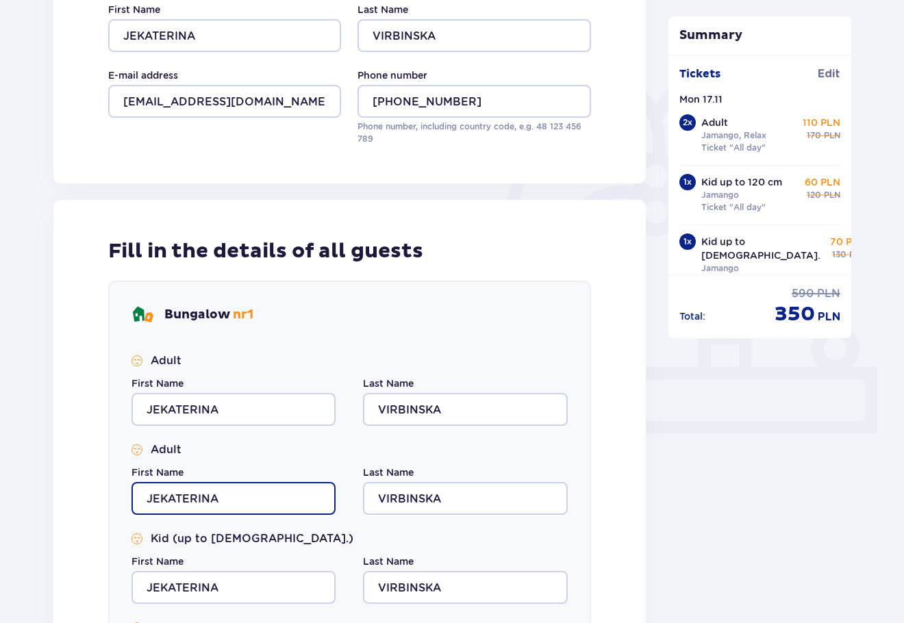
drag, startPoint x: 200, startPoint y: 496, endPoint x: 82, endPoint y: 492, distance: 117.9
click at [82, 492] on div "Fill in the details of all guests Bungalow nr 1 Adult First Name [PERSON_NAME] …" at bounding box center [349, 480] width 592 height 560
drag, startPoint x: 226, startPoint y: 499, endPoint x: 142, endPoint y: 499, distance: 83.6
click at [142, 499] on input "alek" at bounding box center [233, 498] width 204 height 33
type input "S"
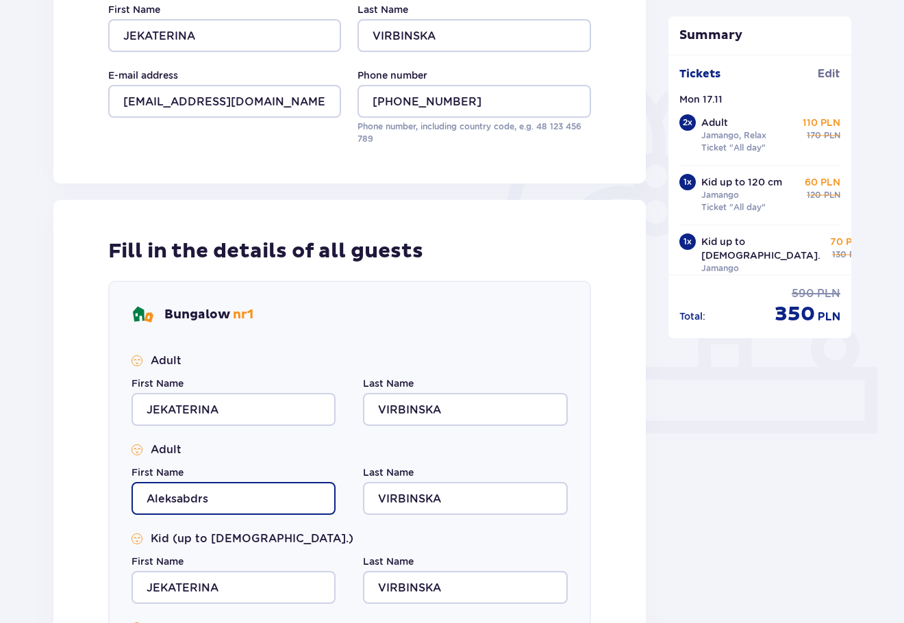
click at [192, 494] on input "Aleksabdrs" at bounding box center [233, 498] width 204 height 33
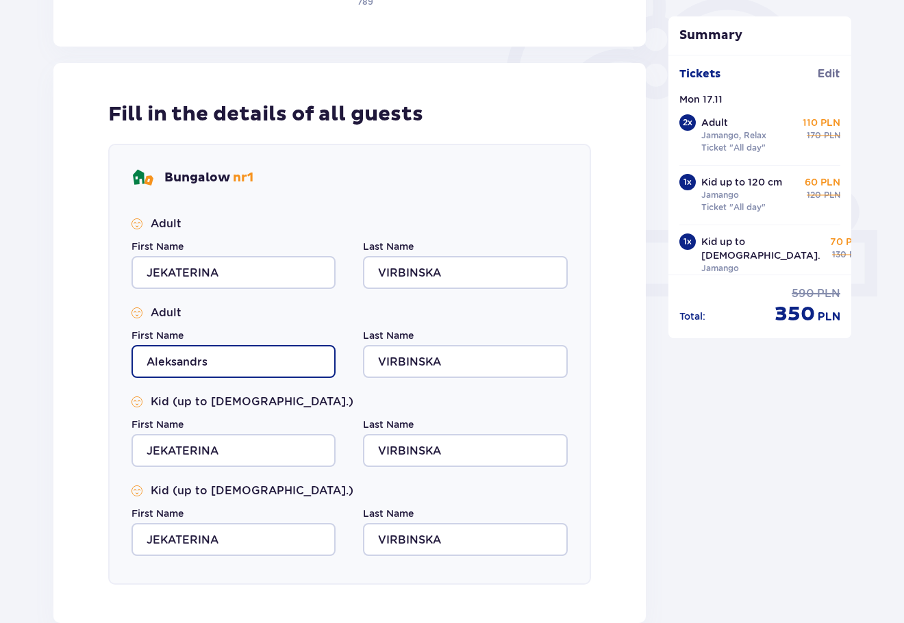
scroll to position [479, 0]
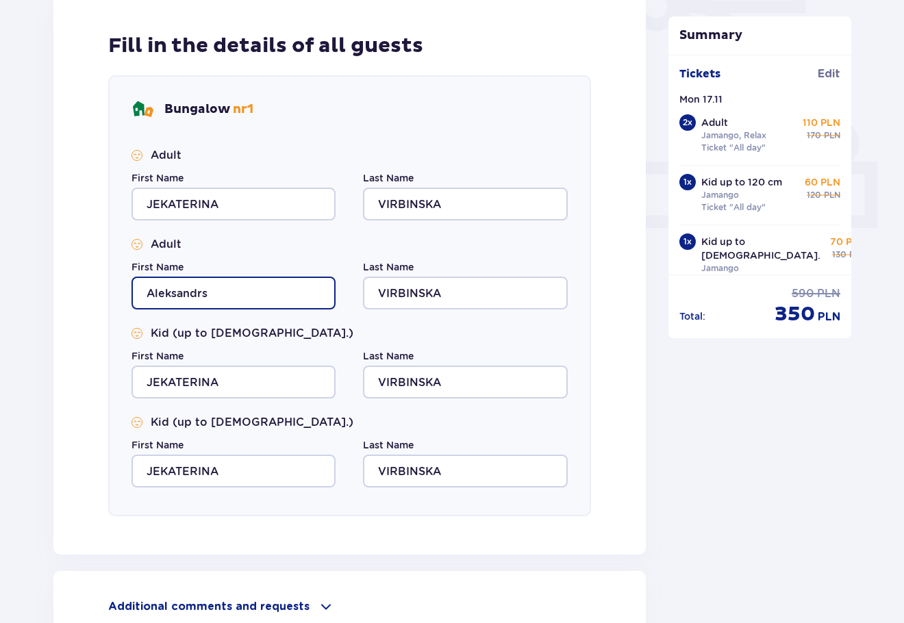
type input "Aleksandrs"
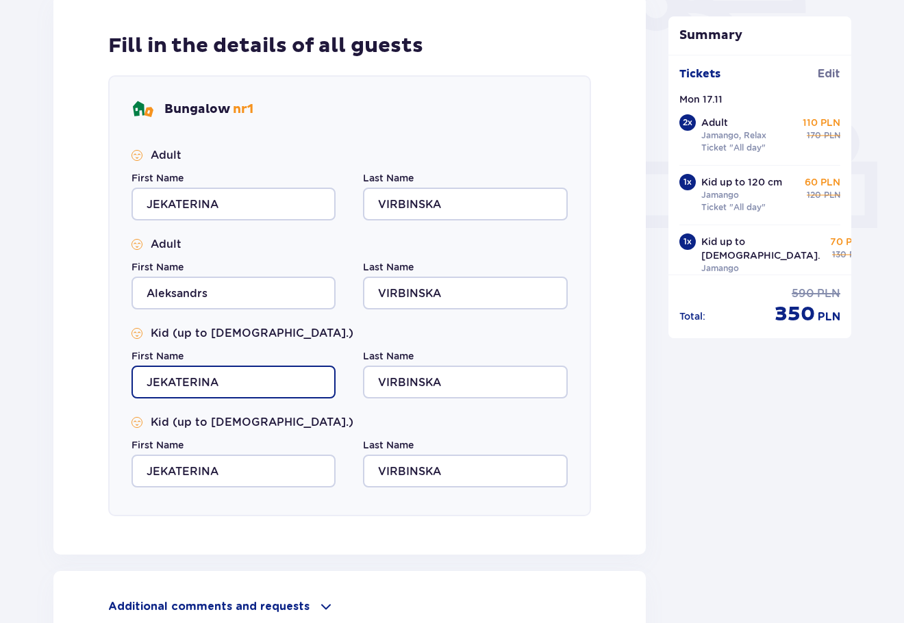
drag, startPoint x: 227, startPoint y: 370, endPoint x: 123, endPoint y: 381, distance: 103.9
click at [123, 381] on div "Bungalow nr 1 Adult First Name [PERSON_NAME] Last Name VIRBINSKA Adult First Na…" at bounding box center [349, 295] width 483 height 441
type input "Sofija"
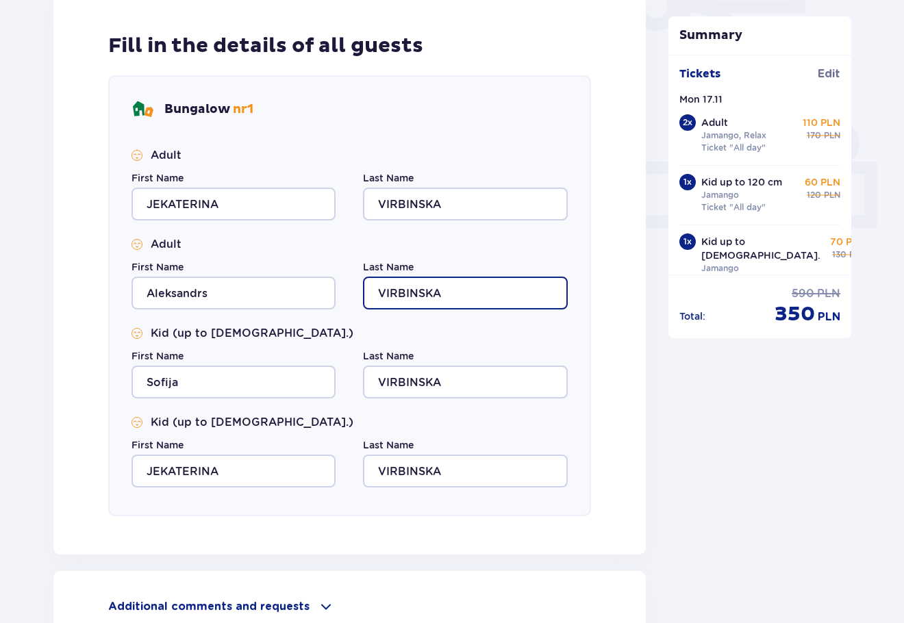
click at [476, 290] on input "VIRBINSKA" at bounding box center [465, 293] width 204 height 33
type input "VIRBINSKIS"
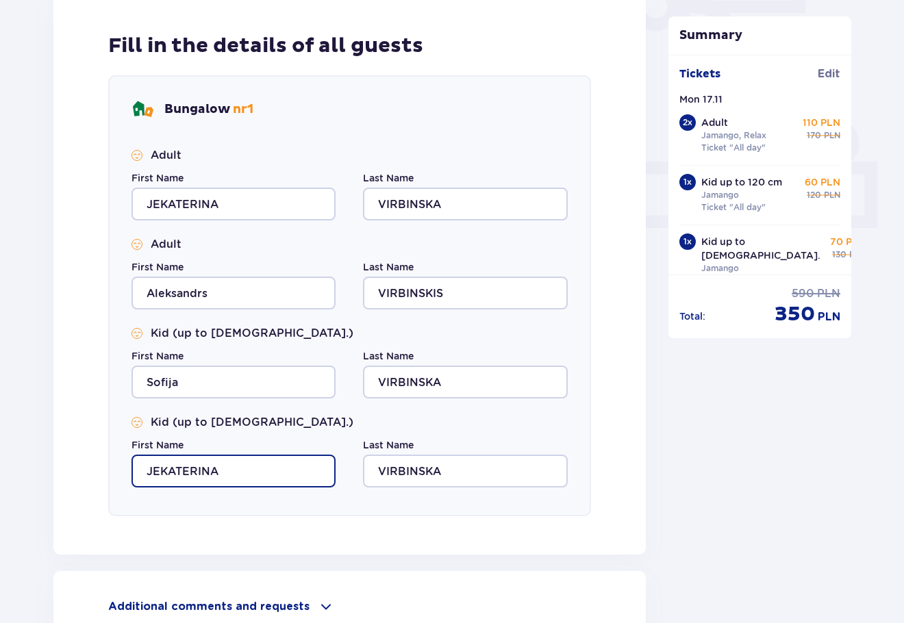
click at [239, 469] on input "JEKATERINA" at bounding box center [233, 471] width 204 height 33
drag, startPoint x: 241, startPoint y: 469, endPoint x: 76, endPoint y: 479, distance: 165.4
click at [76, 479] on div "Fill in the details of all guests Bungalow nr 1 Adult First Name [PERSON_NAME] …" at bounding box center [349, 275] width 592 height 560
type input "Artūrs"
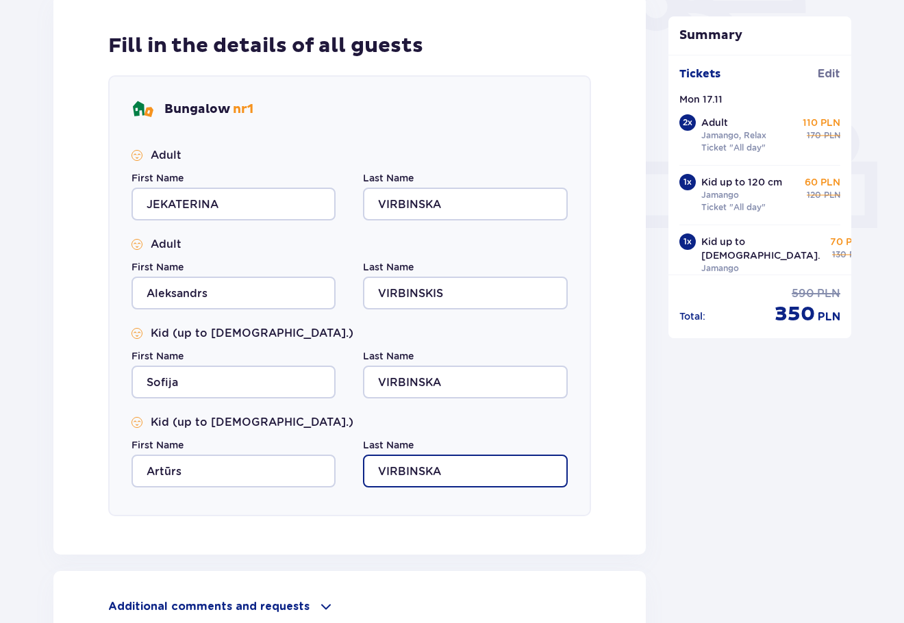
click at [464, 480] on input "VIRBINSKA" at bounding box center [465, 471] width 204 height 33
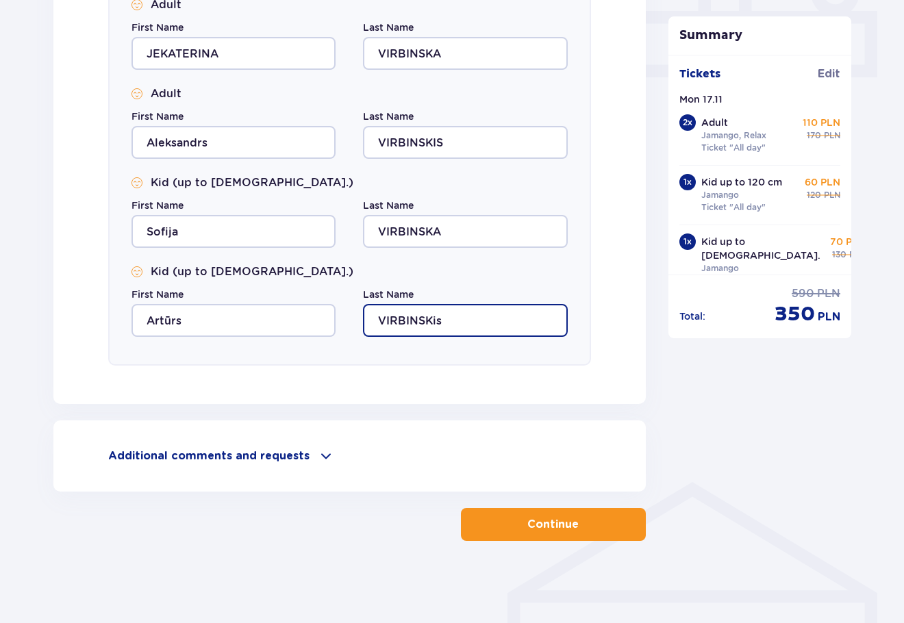
type input "VIRBINSKis"
click at [576, 519] on span "button" at bounding box center [581, 524] width 16 height 16
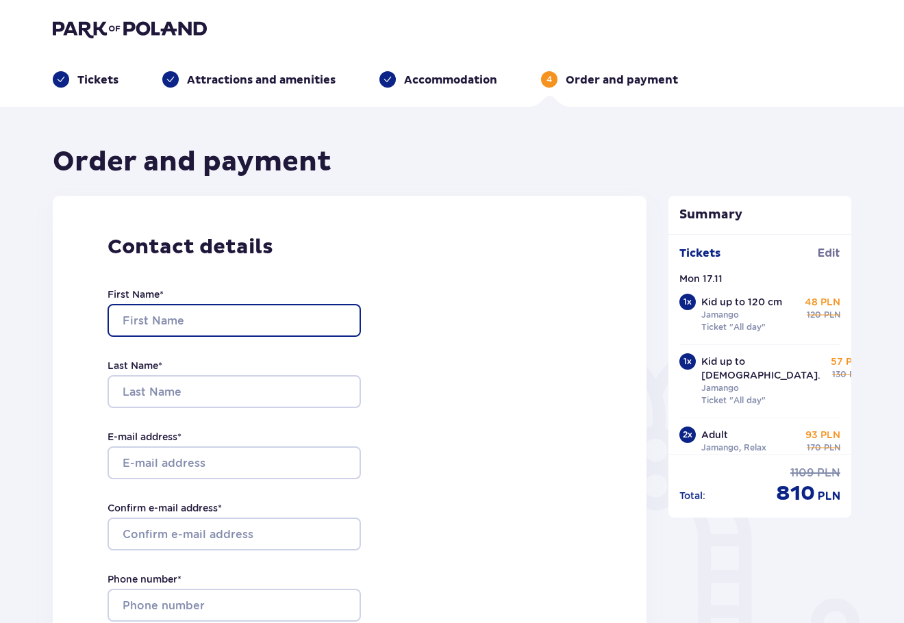
click at [236, 319] on input "First Name *" at bounding box center [234, 320] width 253 height 33
type input "JEKATERINA"
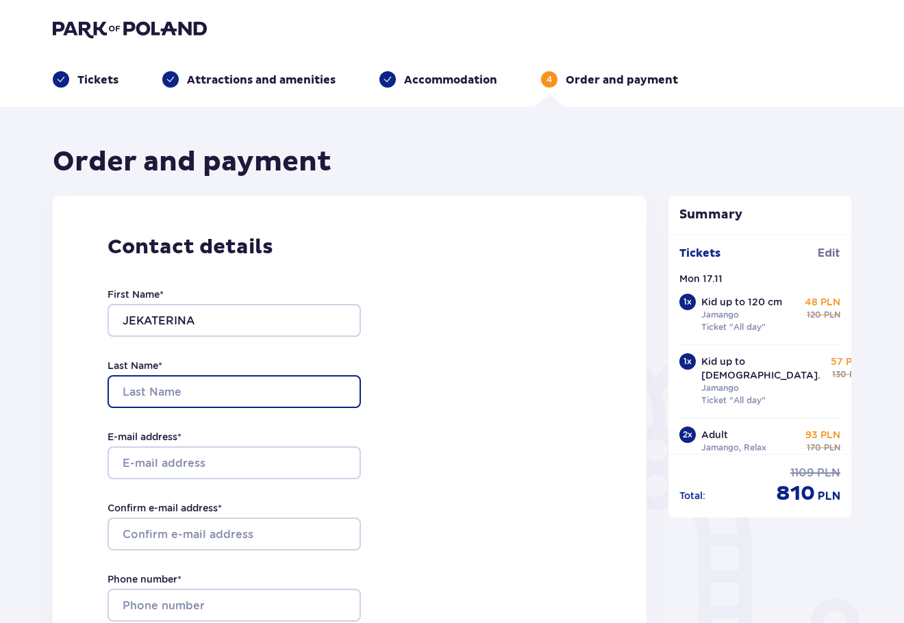
type input "VIRBINSKA"
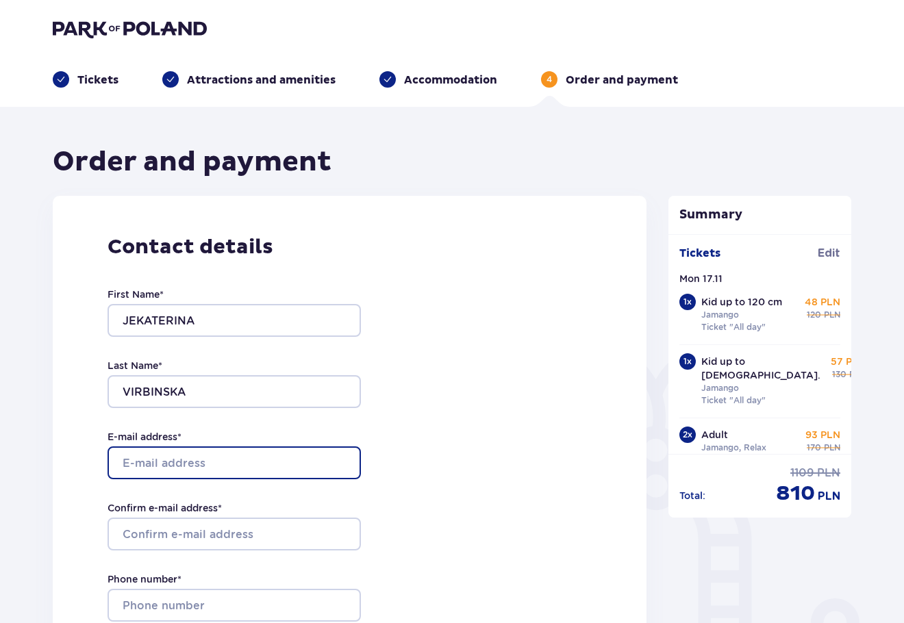
type input "[EMAIL_ADDRESS][DOMAIN_NAME]"
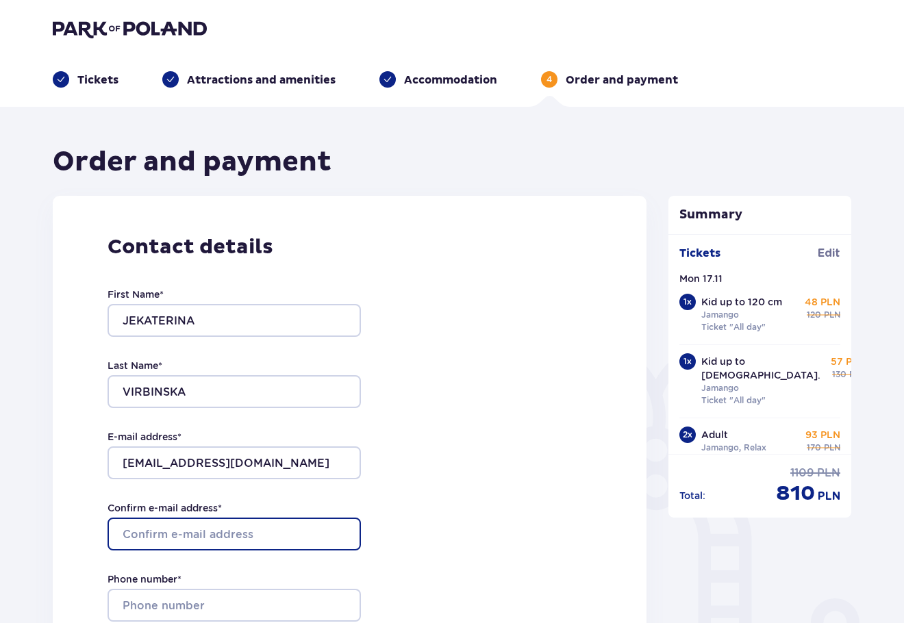
type input "[EMAIL_ADDRESS][DOMAIN_NAME]"
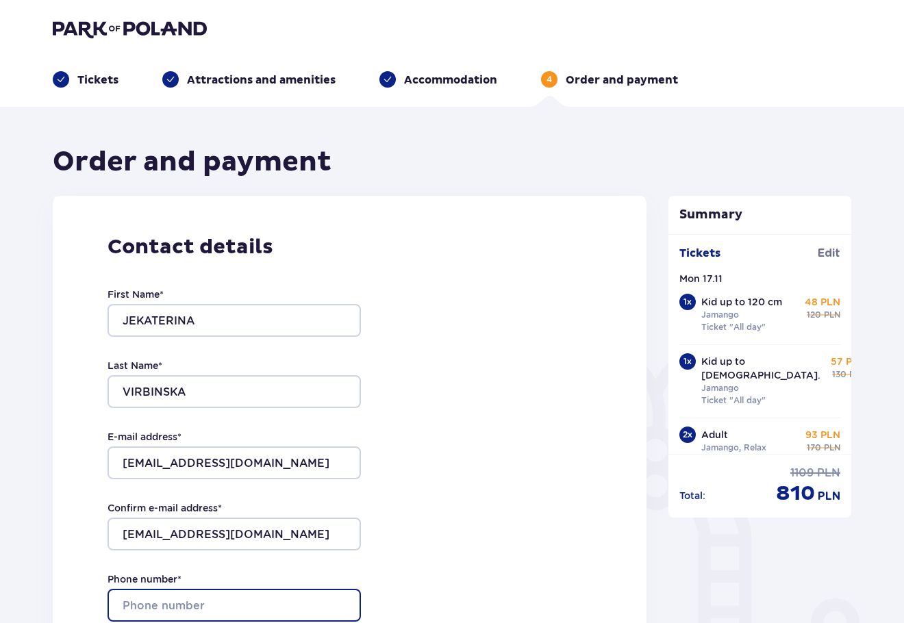
type input "28644099"
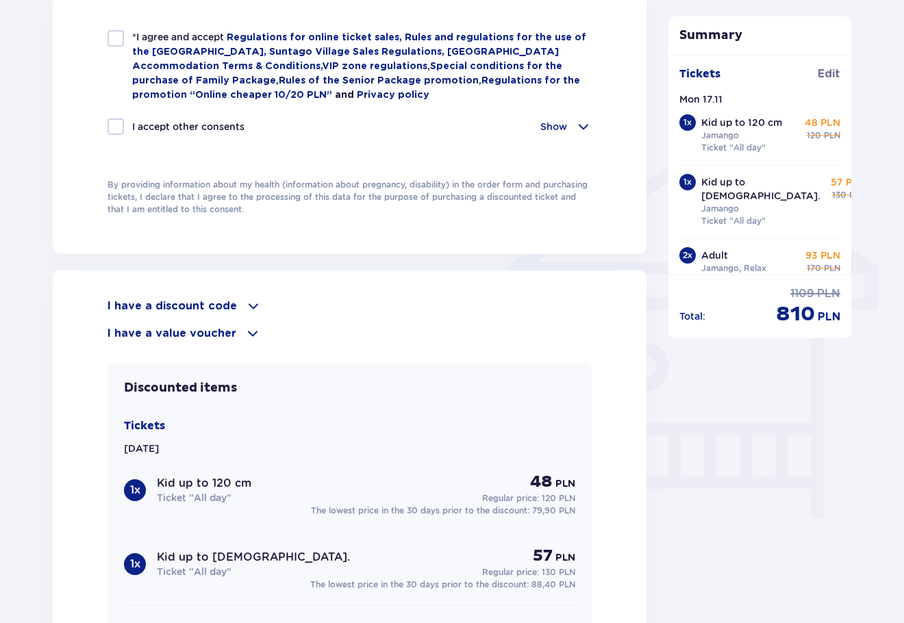
scroll to position [1338, 0]
